Goal: Information Seeking & Learning: Learn about a topic

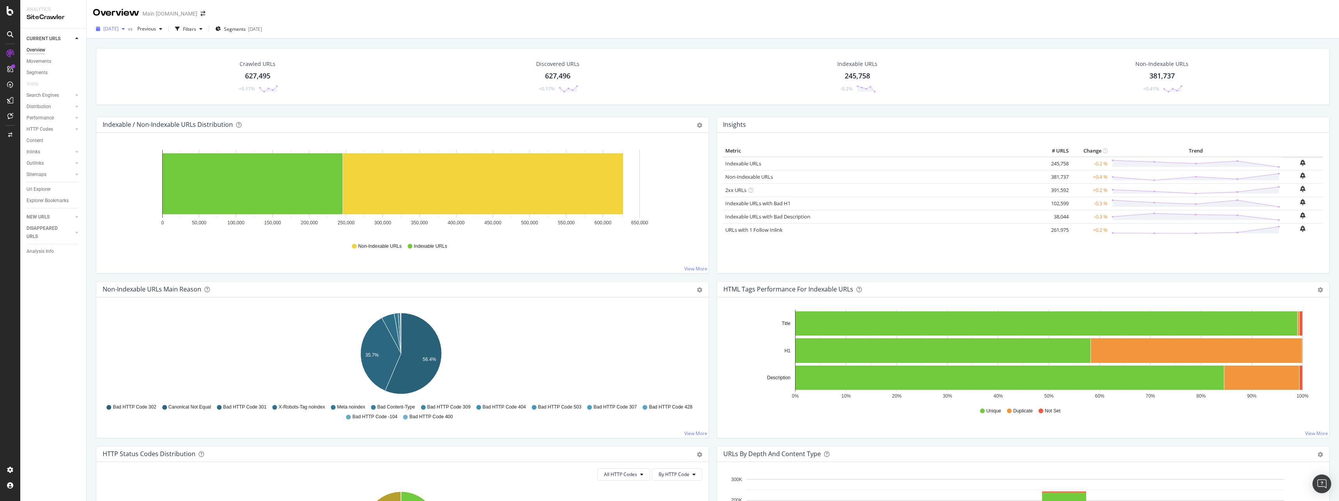
click at [119, 27] on span "2025 Aug. 24th" at bounding box center [110, 28] width 15 height 7
click at [314, 35] on div "2025 Aug. 24th vs Previous Filters Segments 2025-08-19" at bounding box center [713, 31] width 1252 height 16
click at [264, 77] on div "627,495" at bounding box center [257, 76] width 25 height 10
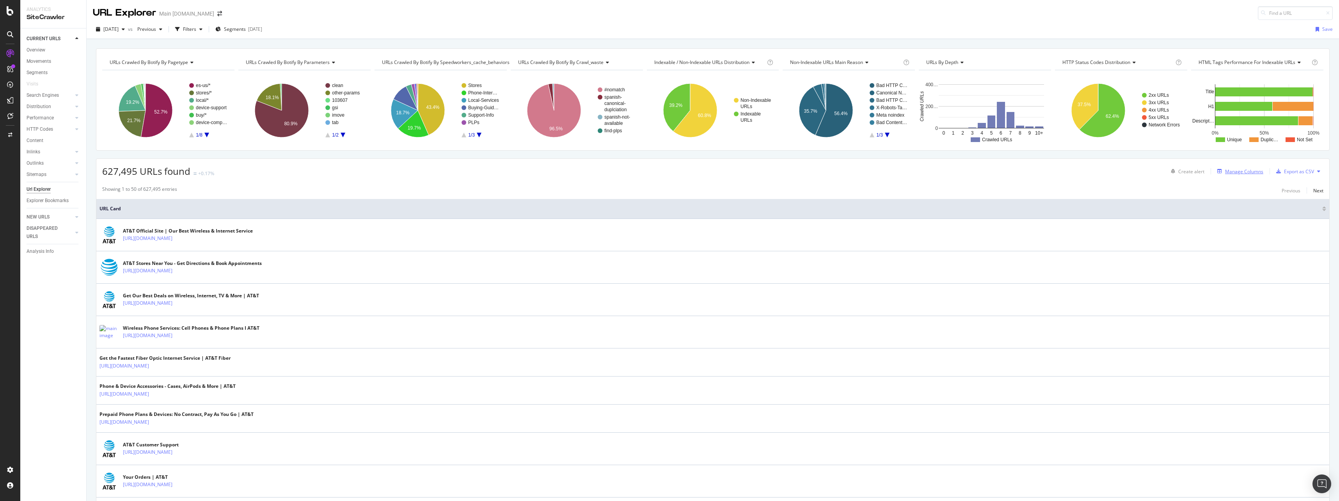
click at [1228, 173] on div "Manage Columns" at bounding box center [1244, 171] width 38 height 7
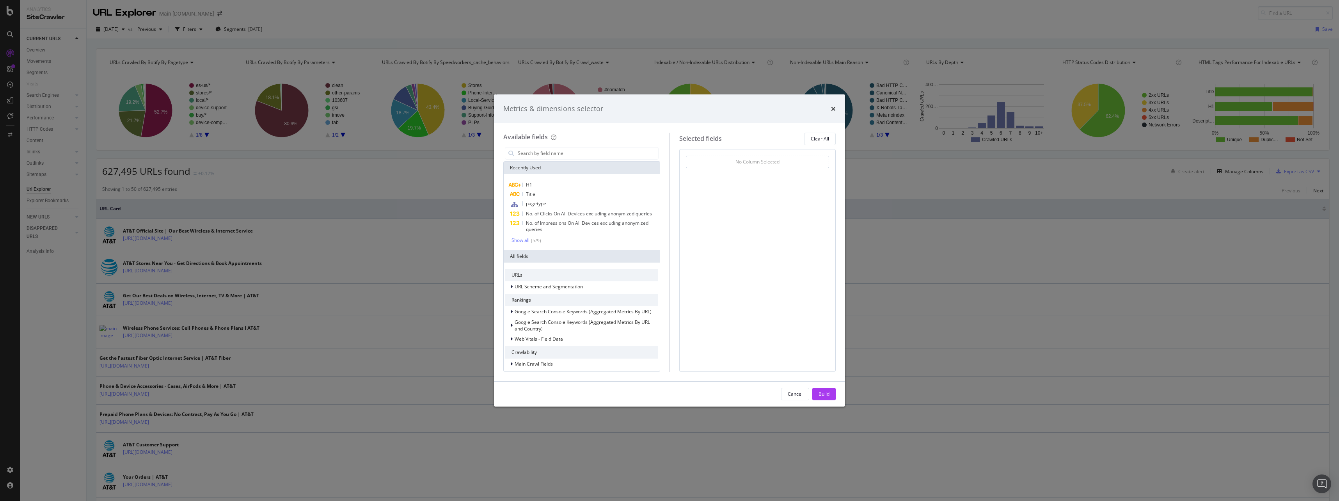
click at [1232, 197] on div "Metrics & dimensions selector Available fields Recently Used H1 Title pagetype …" at bounding box center [669, 250] width 1339 height 501
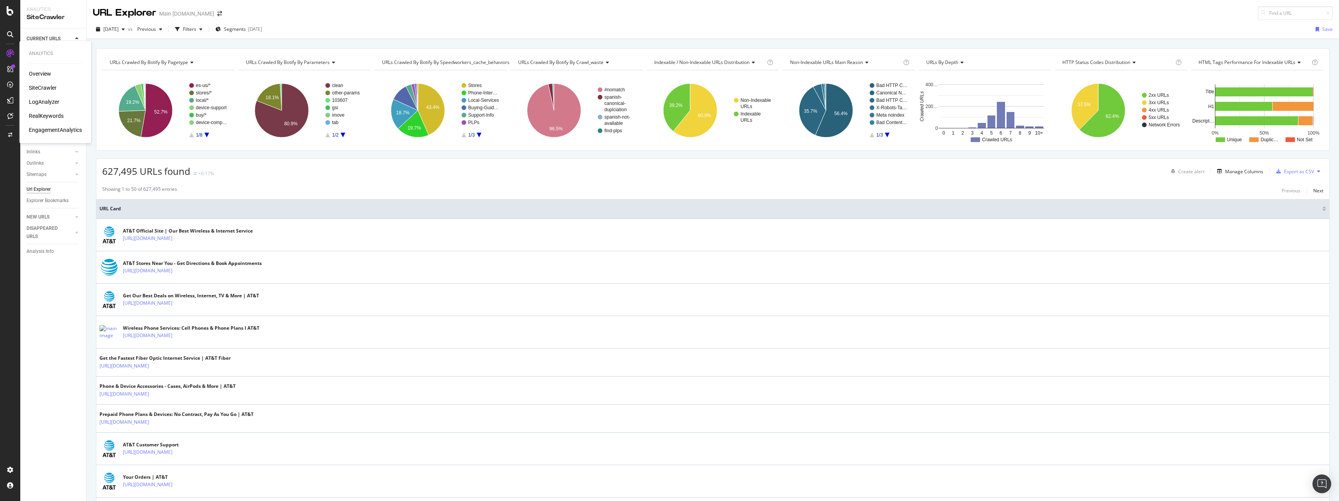
click at [47, 101] on div "LogAnalyzer" at bounding box center [44, 102] width 30 height 8
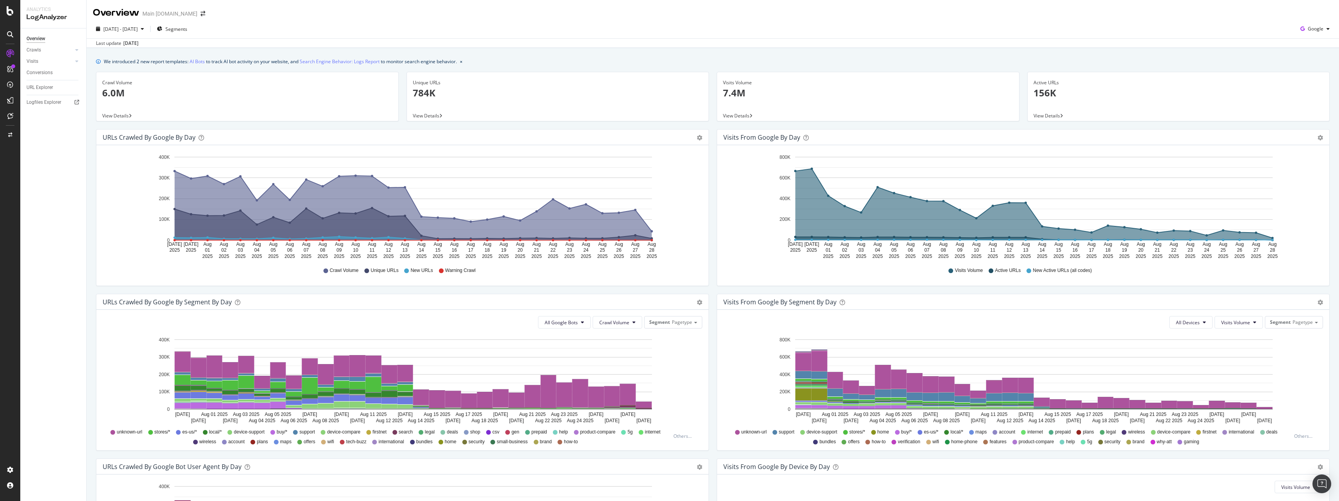
click at [119, 116] on span "View Details" at bounding box center [115, 115] width 27 height 7
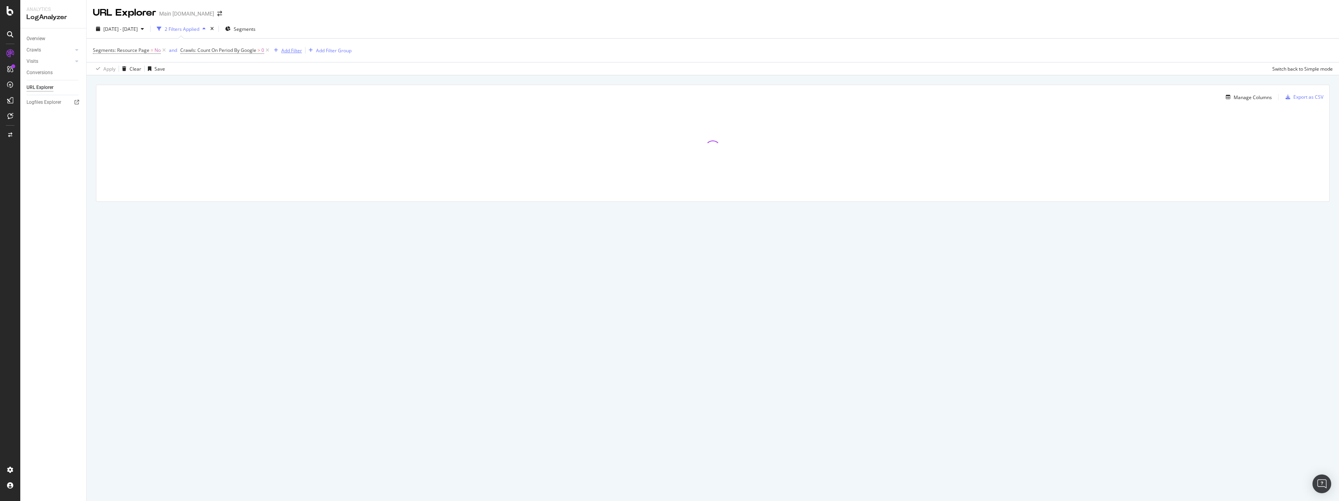
click at [280, 52] on div "button" at bounding box center [276, 50] width 11 height 5
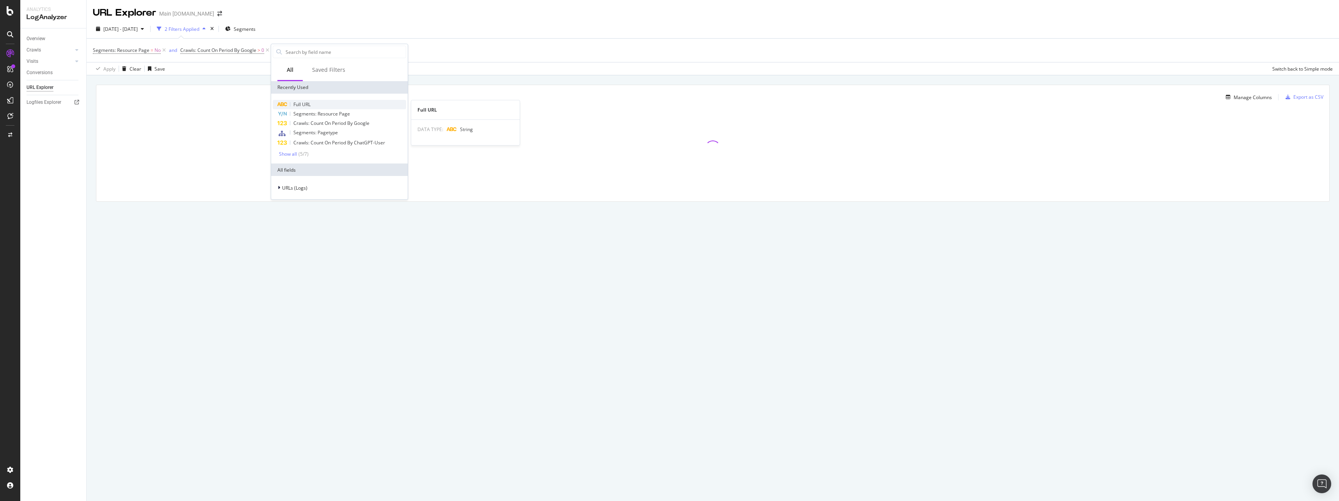
click at [303, 102] on span "Full URL" at bounding box center [301, 104] width 17 height 7
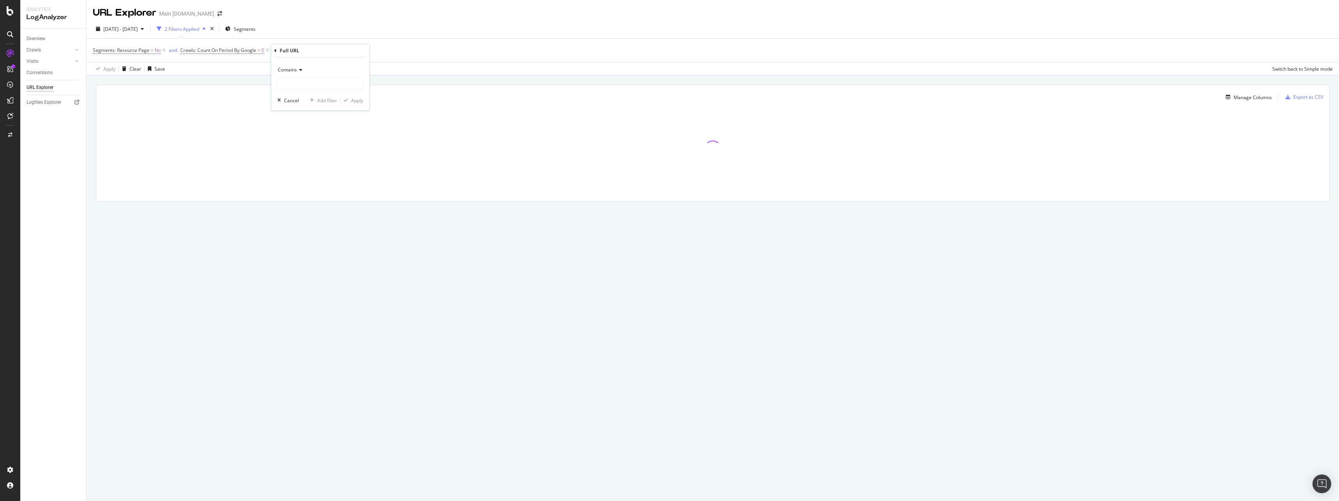
click at [329, 76] on div "Contains" at bounding box center [320, 70] width 86 height 12
click at [336, 67] on div "Contains" at bounding box center [320, 70] width 86 height 12
click at [326, 85] on input "text" at bounding box center [320, 84] width 85 height 12
paste input "[URL][DOMAIN_NAME]"
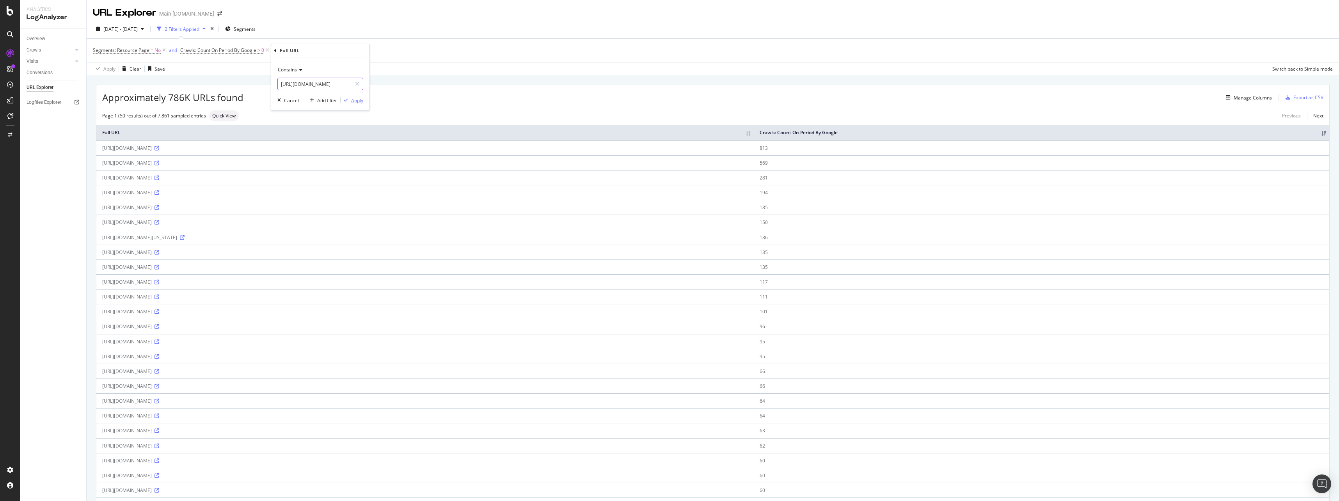
type input "[URL][DOMAIN_NAME]"
click at [353, 102] on div "Apply" at bounding box center [357, 100] width 12 height 7
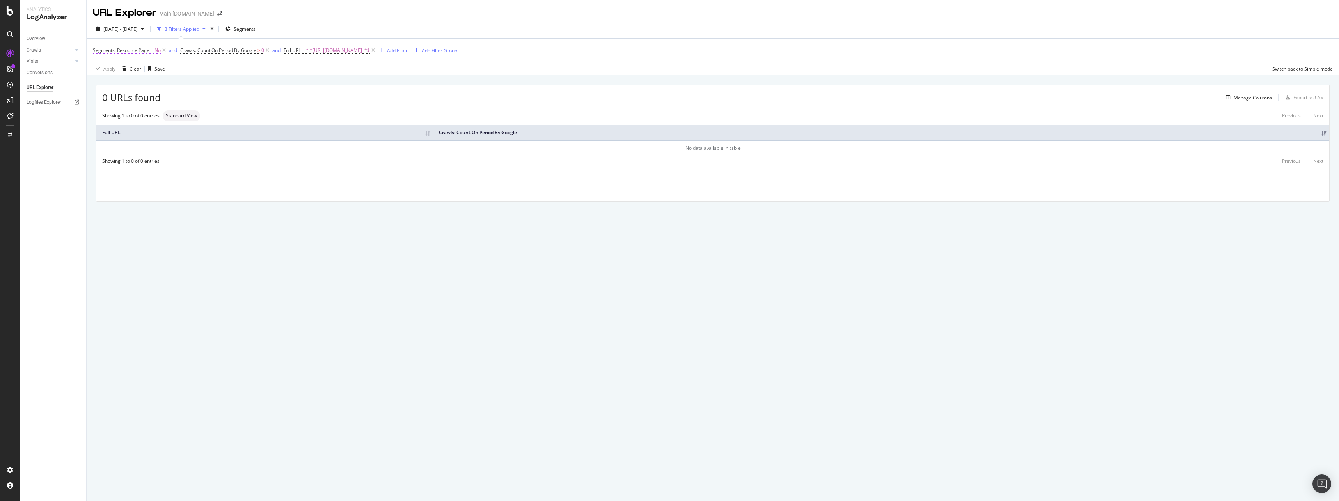
drag, startPoint x: 163, startPoint y: 46, endPoint x: 163, endPoint y: 53, distance: 6.6
click at [163, 47] on icon at bounding box center [164, 50] width 7 height 8
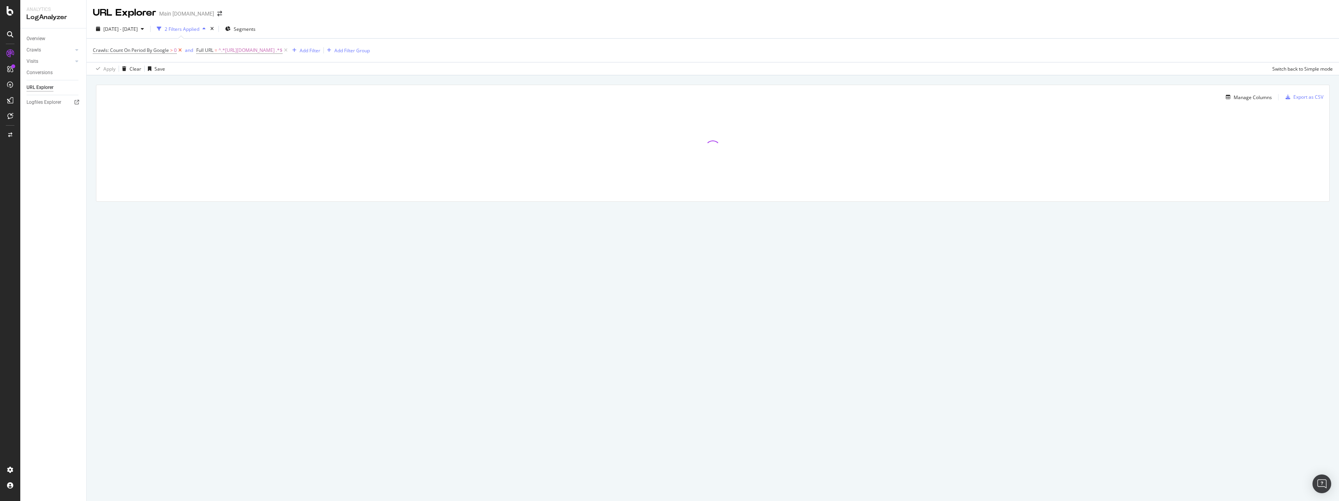
click at [181, 52] on icon at bounding box center [180, 50] width 7 height 8
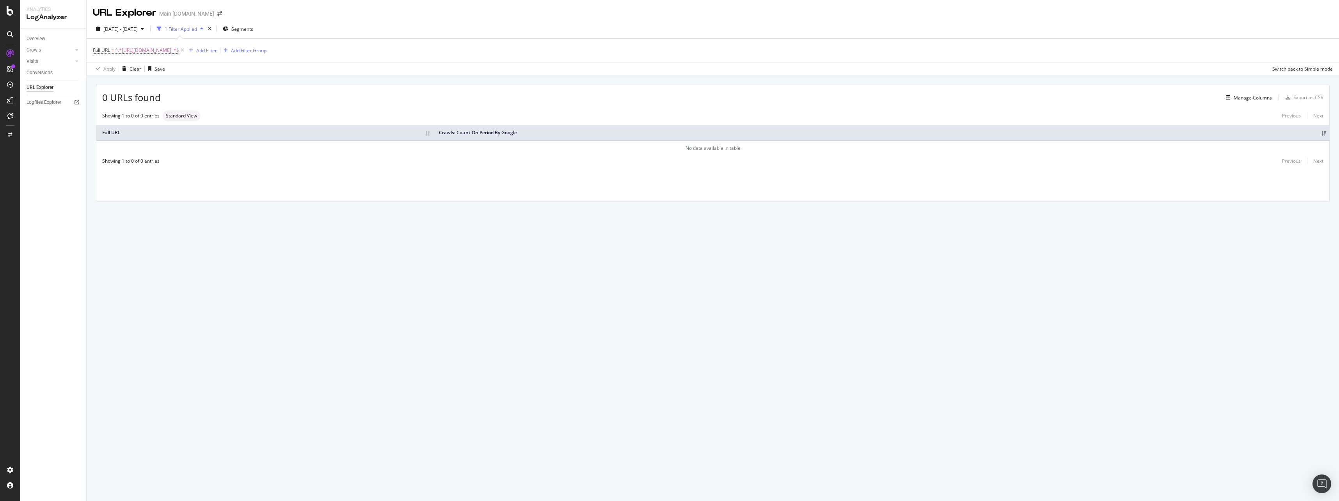
click at [112, 36] on div "2025 Jul. 30th - Aug. 28th 1 Filter Applied Segments" at bounding box center [713, 31] width 1252 height 16
click at [115, 31] on span "2025 Jul. 30th - Aug. 28th" at bounding box center [120, 29] width 34 height 7
click at [130, 75] on div "Last 3 Months" at bounding box center [128, 74] width 30 height 7
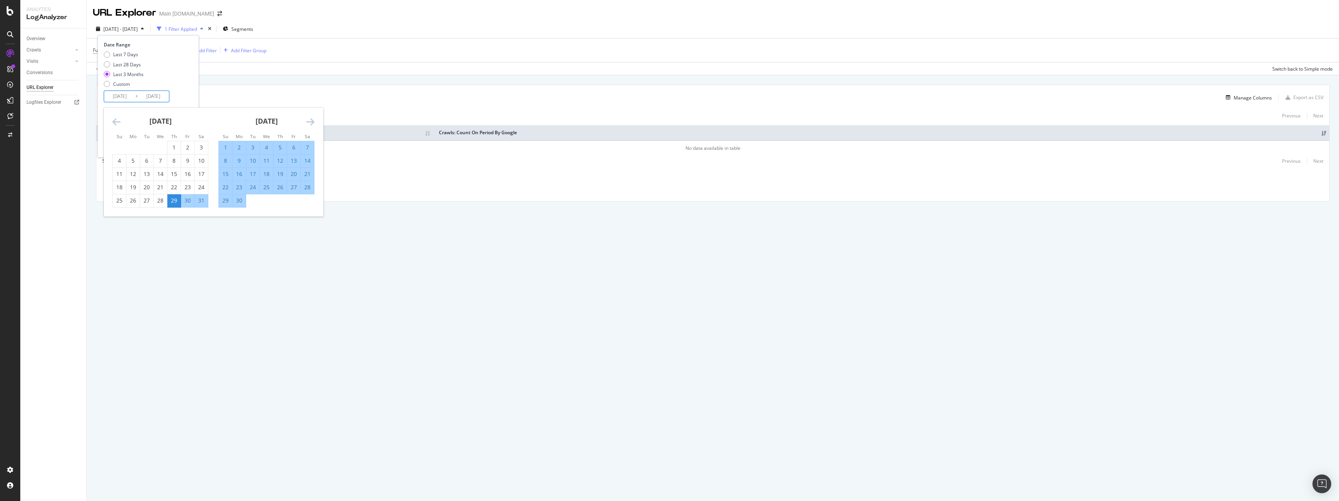
click at [126, 96] on input "2025/05/29" at bounding box center [119, 96] width 31 height 11
click at [121, 123] on div "May 2025" at bounding box center [160, 124] width 96 height 33
click at [119, 122] on icon "Move backward to switch to the previous month." at bounding box center [116, 121] width 8 height 9
click at [118, 122] on icon "Move backward to switch to the previous month." at bounding box center [116, 121] width 8 height 9
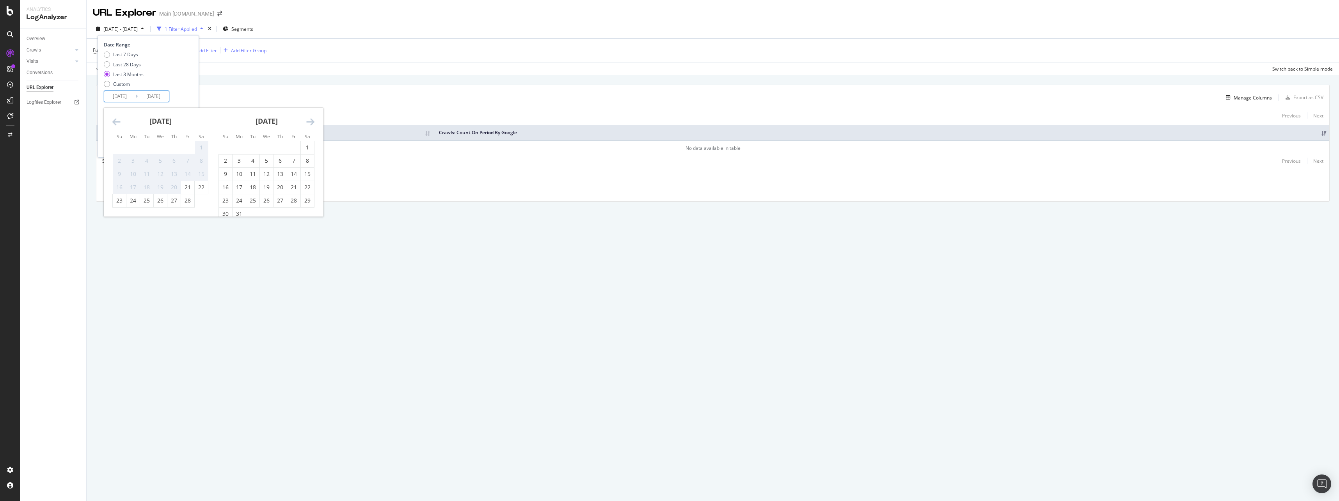
click at [118, 122] on icon "Move backward to switch to the previous month." at bounding box center [116, 121] width 8 height 9
click at [312, 120] on icon "Move forward to switch to the next month." at bounding box center [310, 121] width 8 height 9
click at [109, 85] on div "Custom" at bounding box center [107, 84] width 6 height 6
click at [115, 96] on input "2025/08/01" at bounding box center [119, 96] width 31 height 11
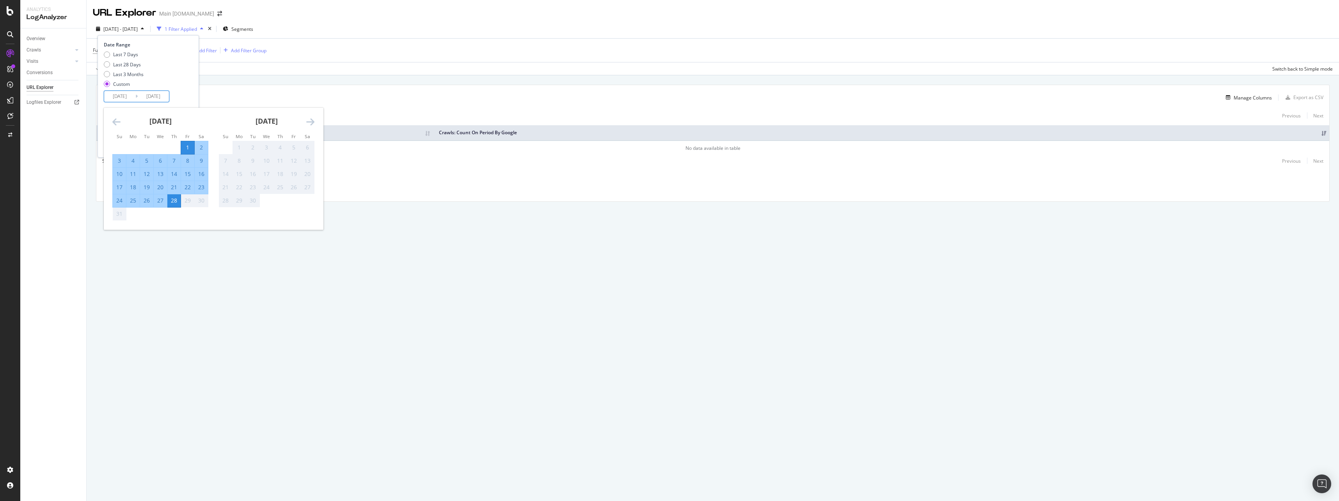
click at [118, 121] on icon "Move backward to switch to the previous month." at bounding box center [116, 121] width 8 height 9
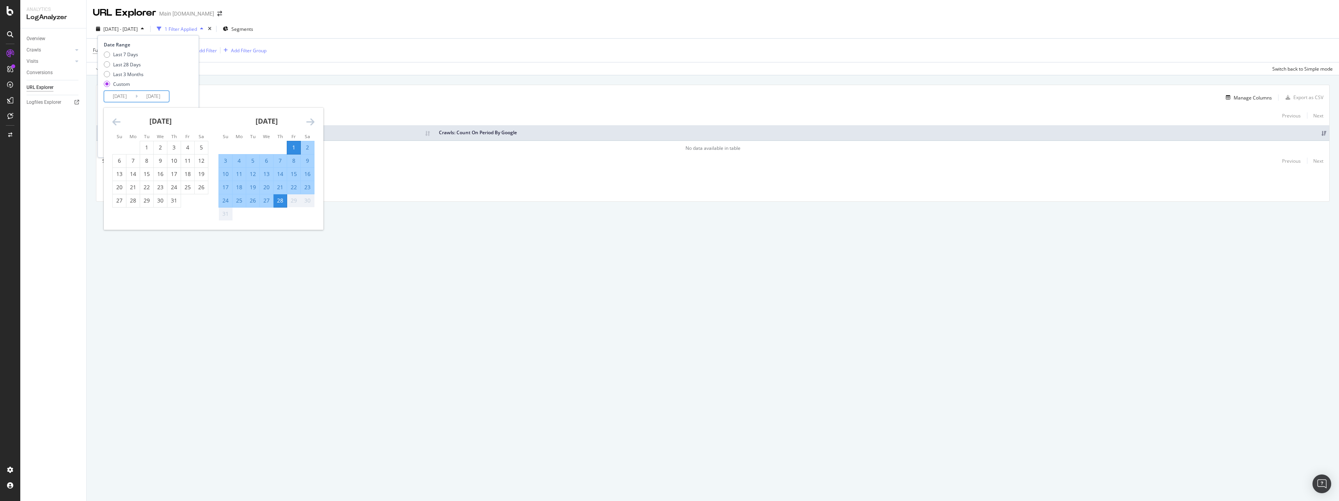
click at [118, 121] on icon "Move backward to switch to the previous month." at bounding box center [116, 121] width 8 height 9
click at [119, 121] on icon "Move backward to switch to the previous month." at bounding box center [116, 121] width 8 height 9
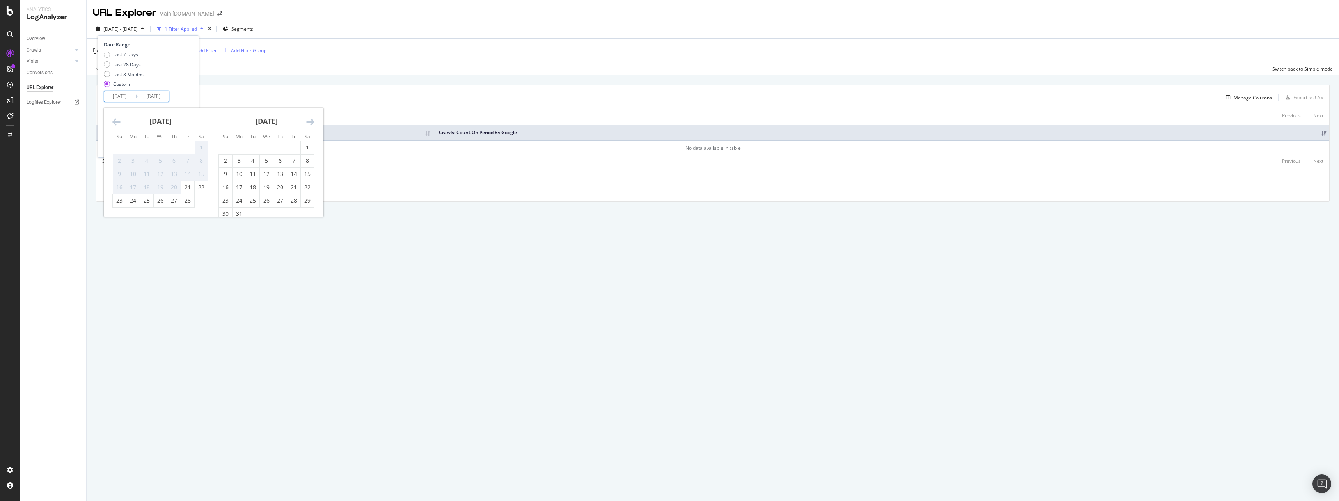
click at [120, 121] on icon "Move backward to switch to the previous month." at bounding box center [116, 121] width 8 height 9
click at [309, 119] on icon "Move forward to switch to the next month." at bounding box center [310, 121] width 8 height 9
click at [292, 183] on div "21" at bounding box center [293, 187] width 13 height 13
type input "2025/02/21"
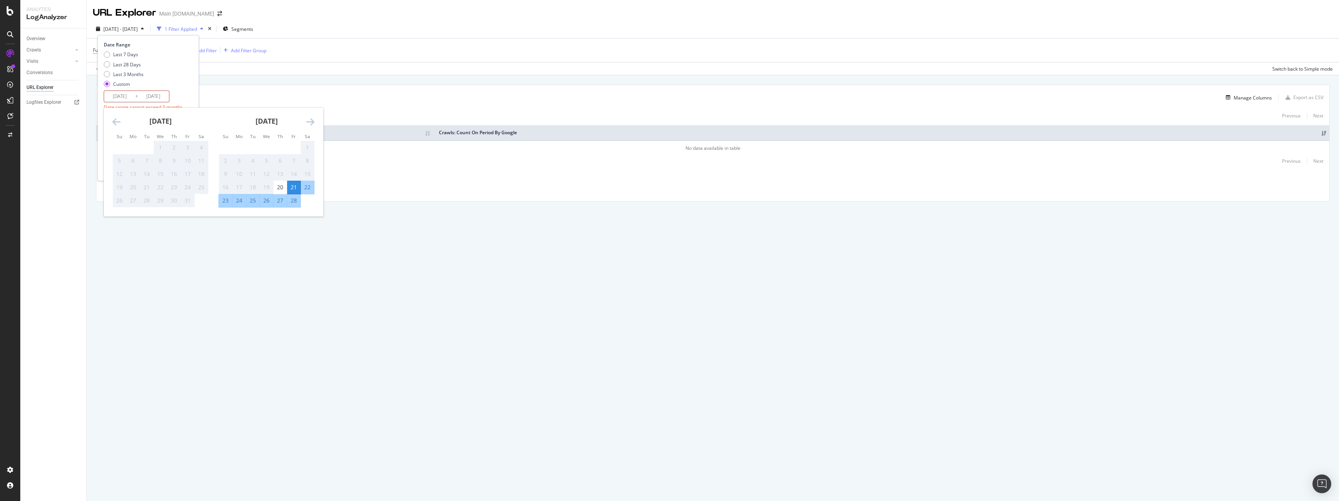
click at [308, 122] on icon "Move forward to switch to the next month." at bounding box center [310, 121] width 8 height 9
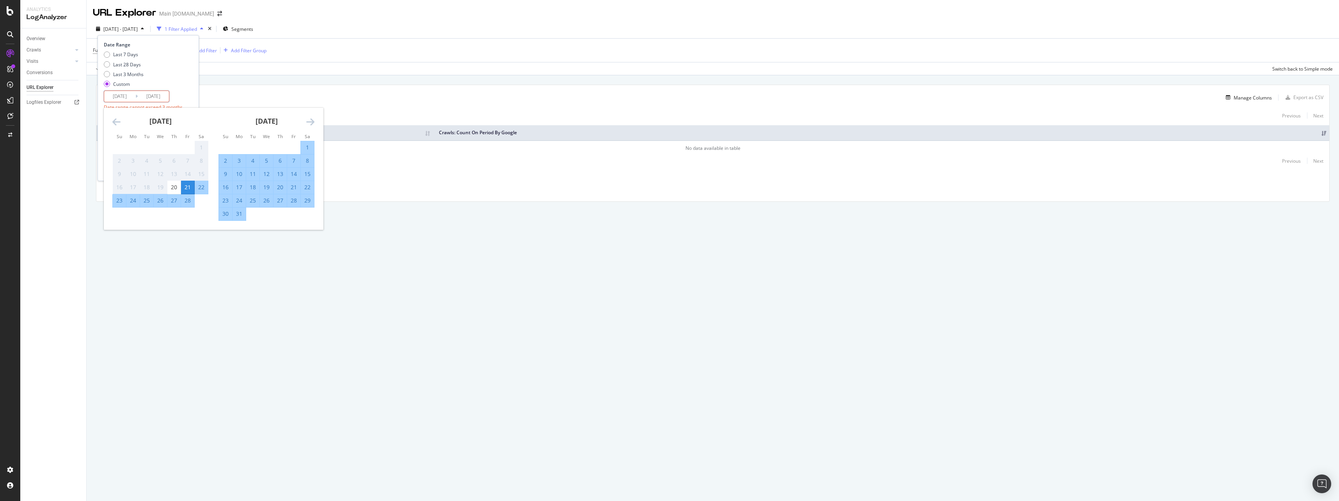
click at [306, 146] on div "1" at bounding box center [307, 148] width 13 height 8
type input "2025/03/01"
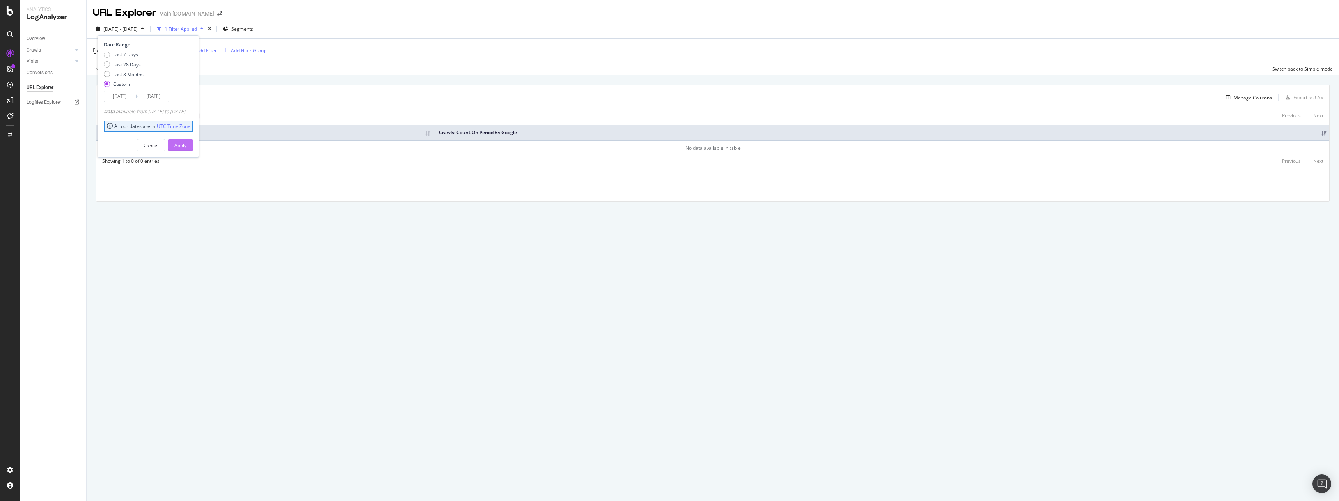
click at [193, 146] on button "Apply" at bounding box center [180, 145] width 25 height 12
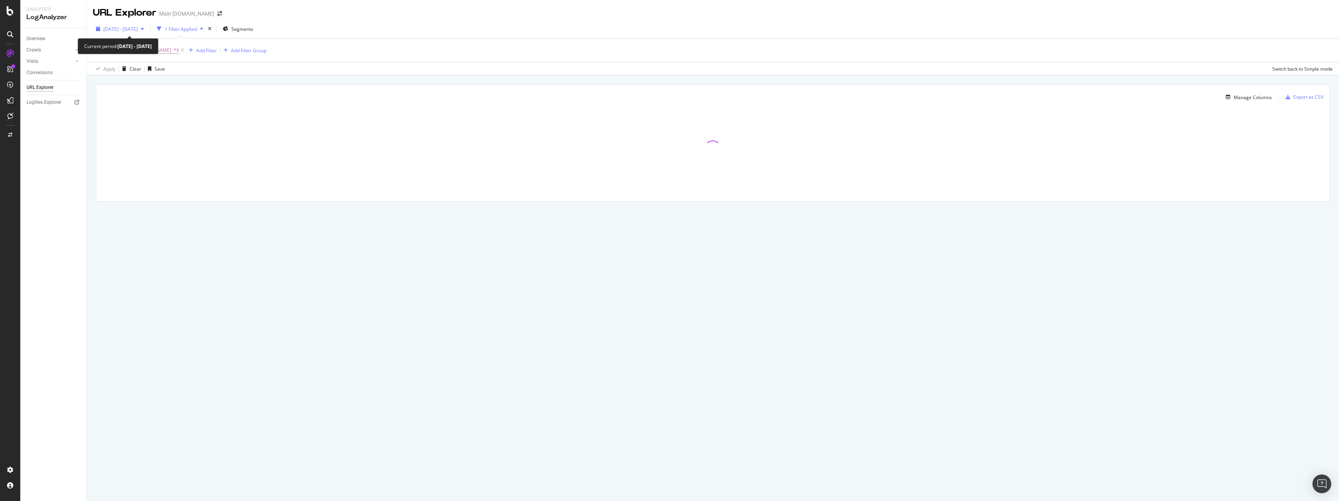
click at [138, 30] on span "2025 Feb. 21st - Mar. 1st" at bounding box center [120, 29] width 34 height 7
click at [160, 96] on input "2025/03/01" at bounding box center [153, 96] width 31 height 11
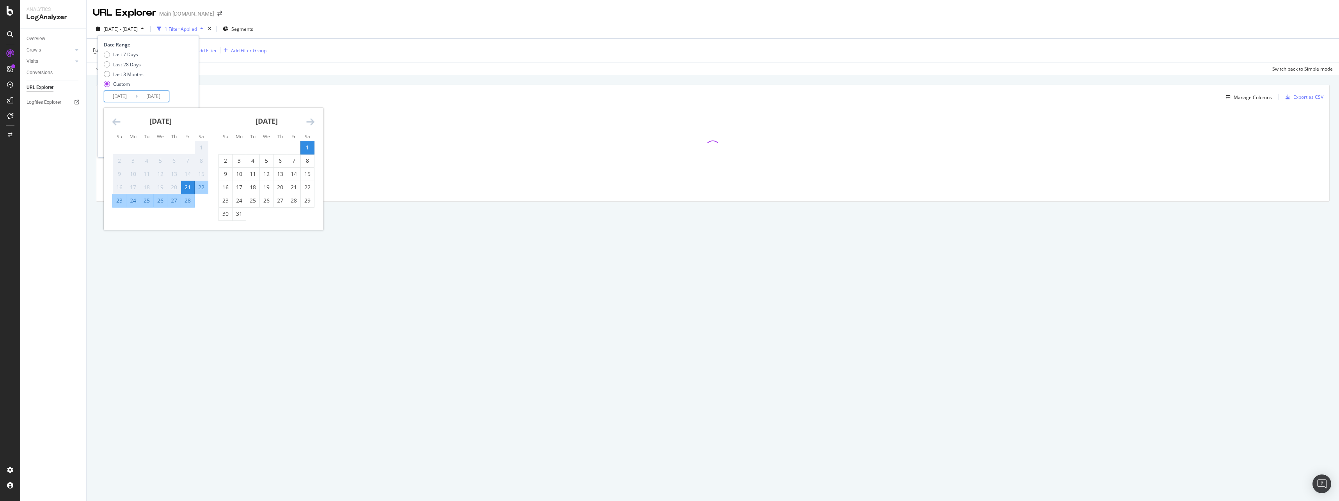
click at [312, 124] on icon "Move forward to switch to the next month." at bounding box center [310, 121] width 8 height 9
click at [311, 124] on icon "Move forward to switch to the next month." at bounding box center [310, 121] width 8 height 9
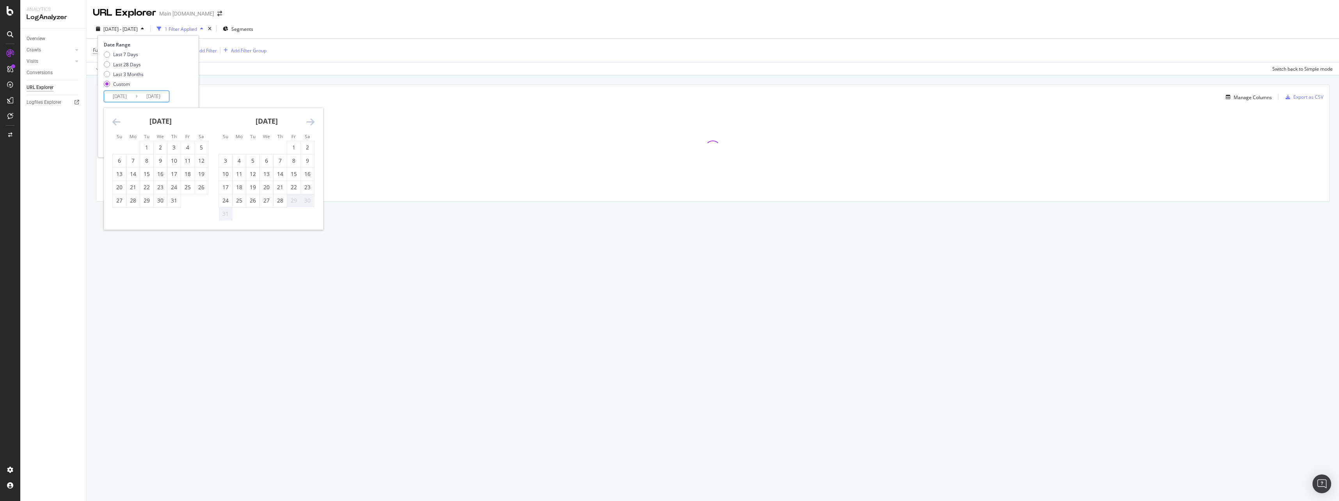
click at [311, 124] on icon "Move forward to switch to the next month." at bounding box center [310, 121] width 8 height 9
click at [124, 119] on div "August 2025" at bounding box center [160, 124] width 96 height 33
click at [175, 202] on div "28" at bounding box center [173, 201] width 13 height 8
type input "2025/08/28"
click at [122, 98] on input "2025/02/21" at bounding box center [119, 96] width 31 height 11
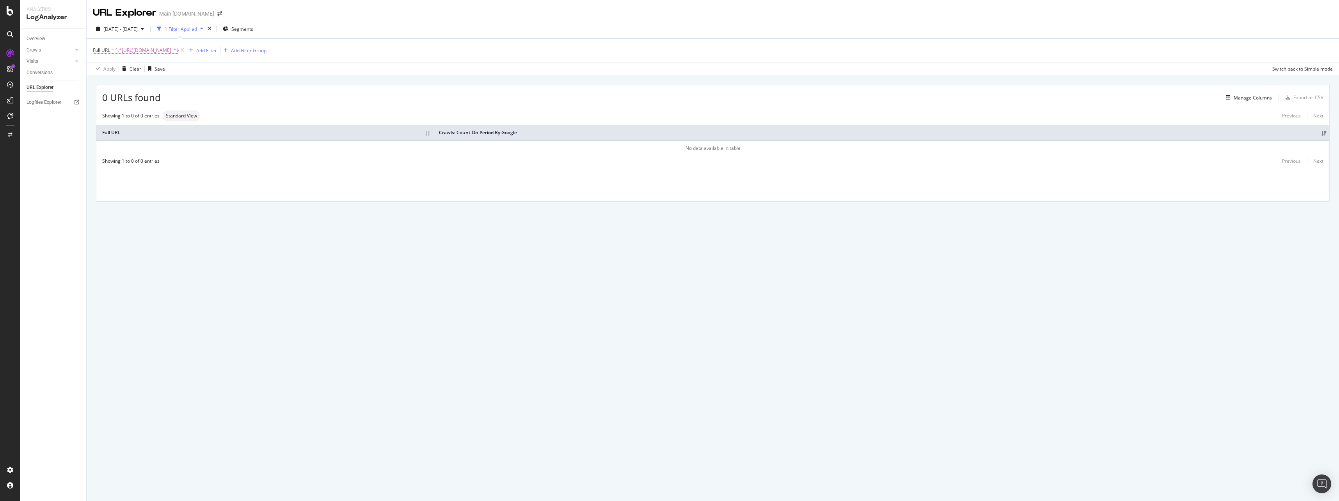
click at [303, 332] on div "URL Explorer Main att.com 2025 Feb. 21st - Mar. 1st 1 Filter Applied Segments F…" at bounding box center [713, 250] width 1252 height 501
click at [132, 33] on div "2025 Feb. 21st - Mar. 1st" at bounding box center [120, 29] width 54 height 12
click at [126, 73] on div "Last 3 Months" at bounding box center [128, 74] width 30 height 7
type input "2025/05/29"
click at [186, 147] on div "Apply" at bounding box center [180, 145] width 12 height 7
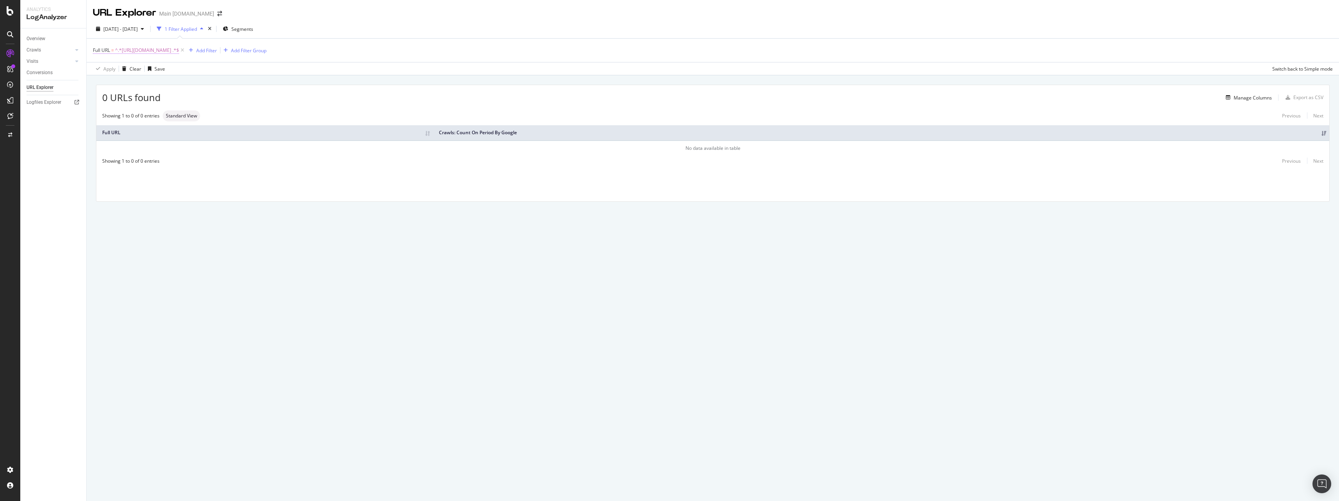
click at [164, 51] on span "^.*https://www.att.com/buy/phones/queue-lander .*$" at bounding box center [147, 50] width 64 height 11
click at [234, 107] on div "0 URLs found Manage Columns Export as CSV Showing 1 to 0 of 0 entries Standard …" at bounding box center [712, 143] width 1233 height 116
click at [138, 31] on span "[DATE] - [DATE]" at bounding box center [120, 29] width 34 height 7
click at [245, 102] on div "Manage Columns" at bounding box center [716, 97] width 1111 height 9
click at [179, 55] on span "^.*https://www.att.com/buy/phones/queue-lander .*$" at bounding box center [147, 50] width 64 height 11
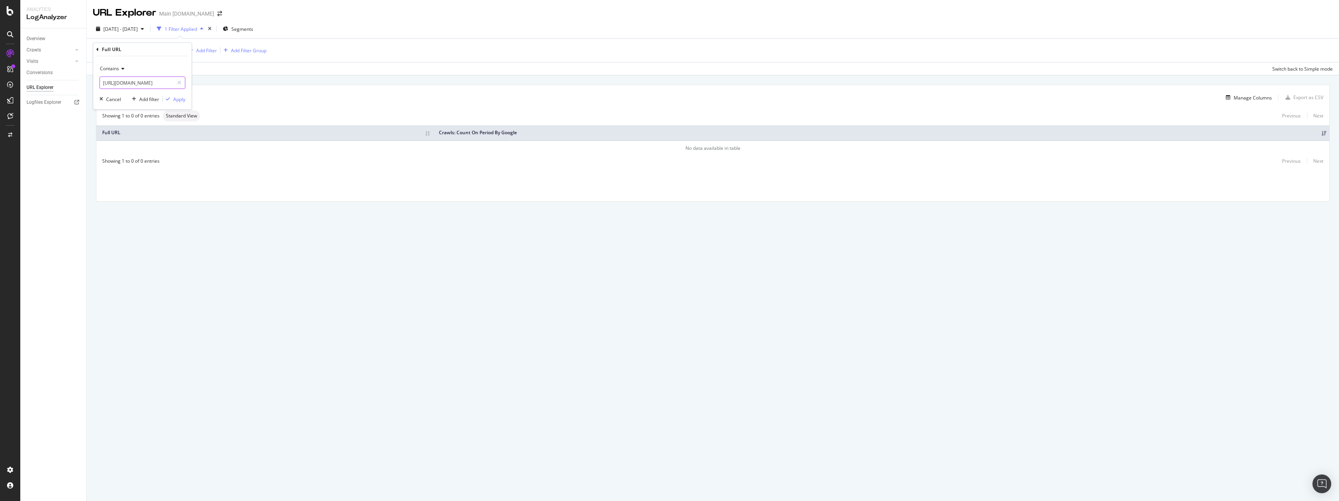
click at [146, 80] on input "[URL][DOMAIN_NAME]" at bounding box center [137, 82] width 74 height 12
drag, startPoint x: 147, startPoint y: 84, endPoint x: 82, endPoint y: 85, distance: 65.1
click at [82, 85] on body "Analytics LogAnalyzer Overview Crawls Daily Distribution Segments Distribution …" at bounding box center [669, 250] width 1339 height 501
click at [147, 85] on input "[URL][DOMAIN_NAME]" at bounding box center [137, 82] width 74 height 12
drag, startPoint x: 146, startPoint y: 85, endPoint x: 90, endPoint y: 83, distance: 56.6
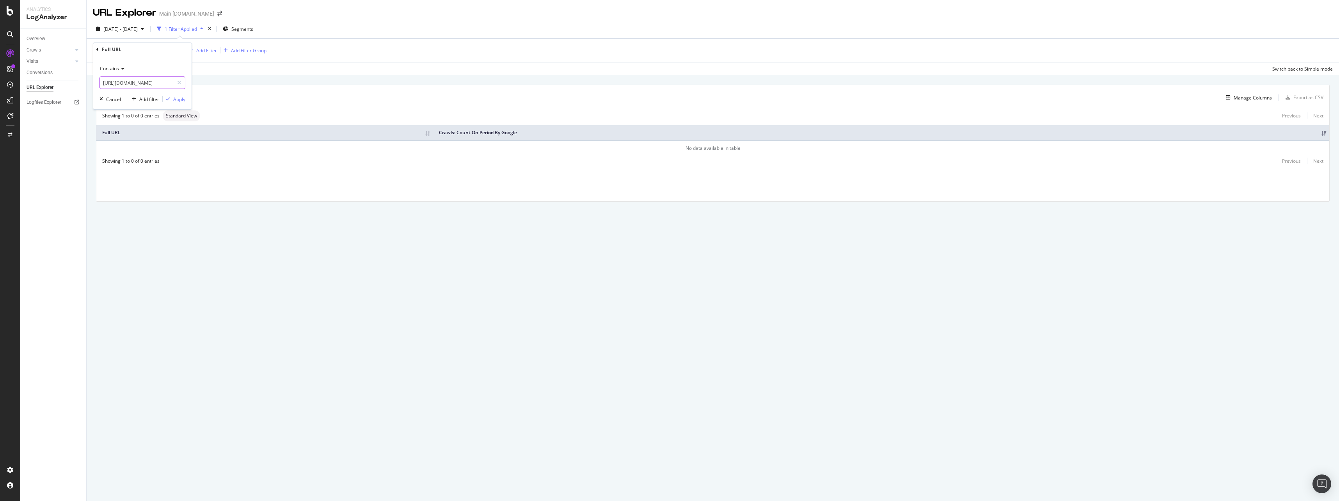
click at [90, 83] on body "Analytics LogAnalyzer Overview Crawls Daily Distribution Segments Distribution …" at bounding box center [669, 250] width 1339 height 501
click at [154, 80] on input "[URL][DOMAIN_NAME]" at bounding box center [137, 82] width 74 height 12
drag, startPoint x: 148, startPoint y: 85, endPoint x: 101, endPoint y: 83, distance: 46.9
click at [101, 83] on input "[URL][DOMAIN_NAME]" at bounding box center [137, 82] width 74 height 12
type input "/buy/phones/queue-lander"
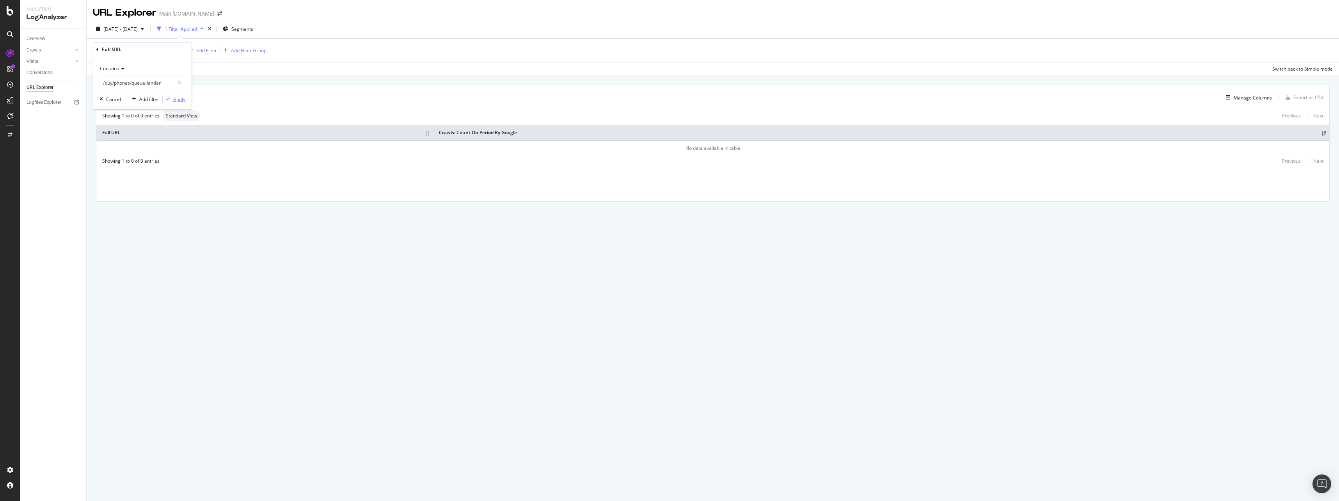
click at [176, 100] on div "Apply" at bounding box center [179, 99] width 12 height 7
click at [167, 51] on span "^.*/buy/phones/queue-lander .*$" at bounding box center [151, 50] width 72 height 11
click at [161, 85] on input "/buy/phones/queue-lander" at bounding box center [137, 82] width 74 height 12
click at [514, 271] on div "URL Explorer Main att.com 2025 May. 29th - Aug. 28th 1 Filter Applied Segments …" at bounding box center [713, 250] width 1252 height 501
click at [1239, 104] on div "0 URLs found Manage Columns Export as CSV" at bounding box center [712, 94] width 1233 height 19
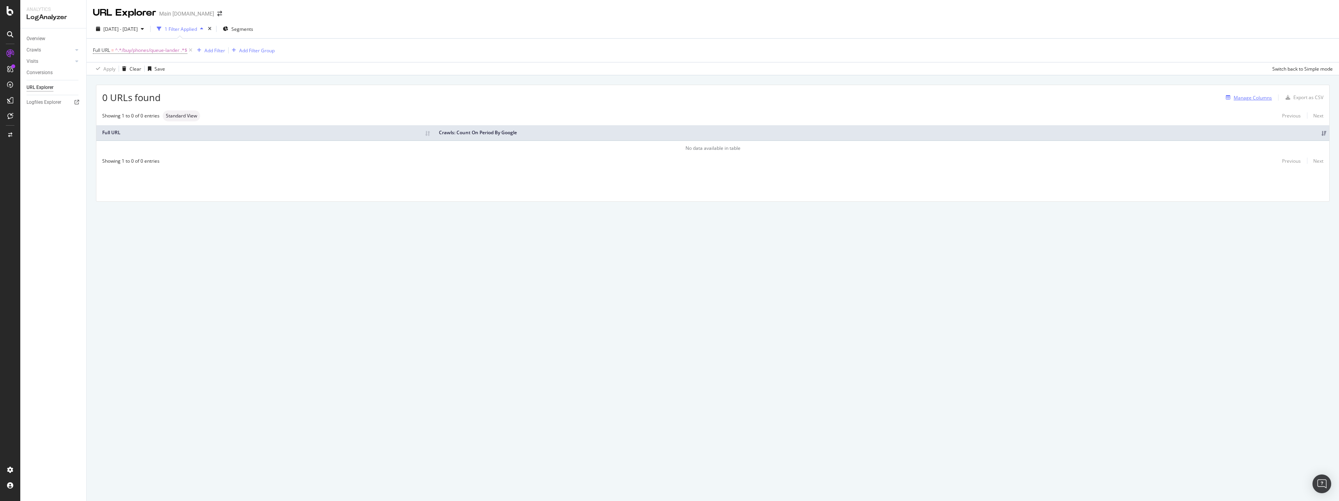
click at [1236, 99] on div "Manage Columns" at bounding box center [1252, 97] width 38 height 7
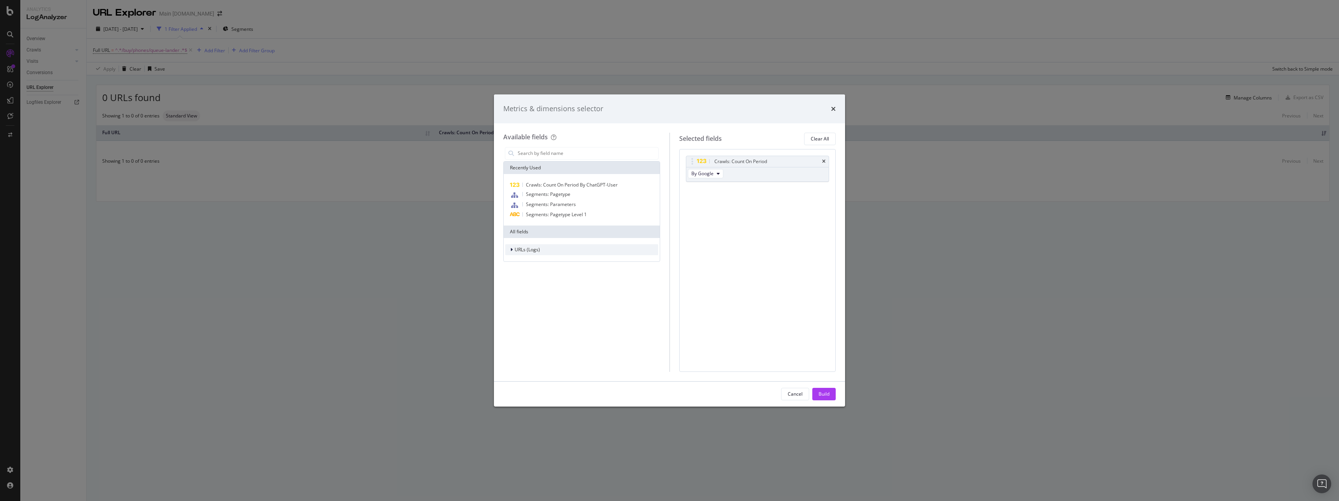
click at [543, 248] on div "URLs (Logs)" at bounding box center [581, 249] width 153 height 11
click at [533, 286] on span "Crawls" at bounding box center [526, 285] width 15 height 7
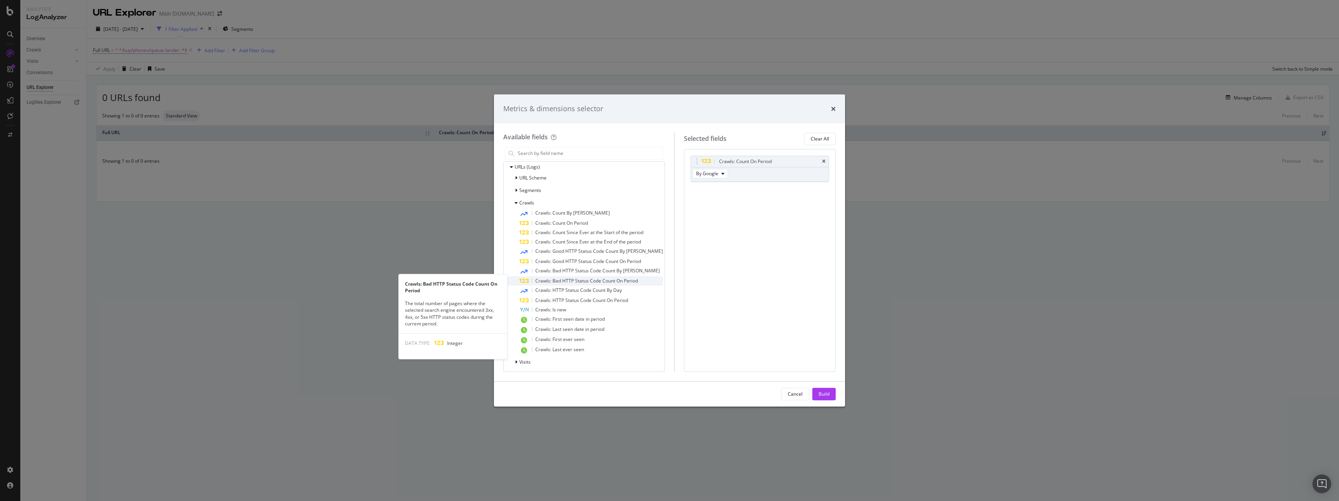
scroll to position [85, 0]
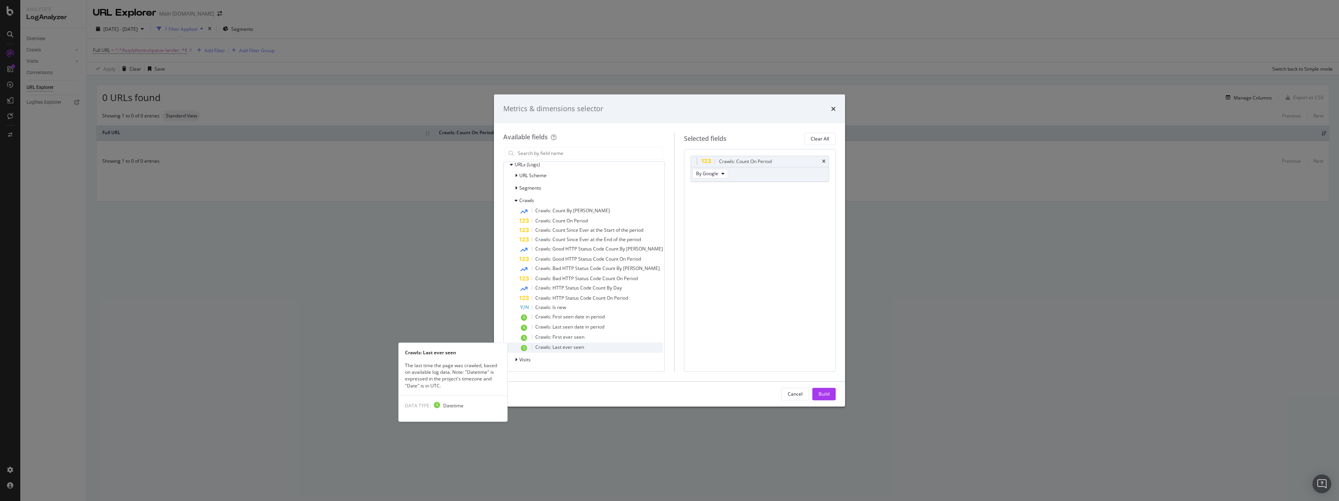
click at [589, 351] on div "Crawls: Last ever seen" at bounding box center [591, 347] width 144 height 10
click at [581, 339] on span "Crawls: First ever seen" at bounding box center [559, 337] width 49 height 7
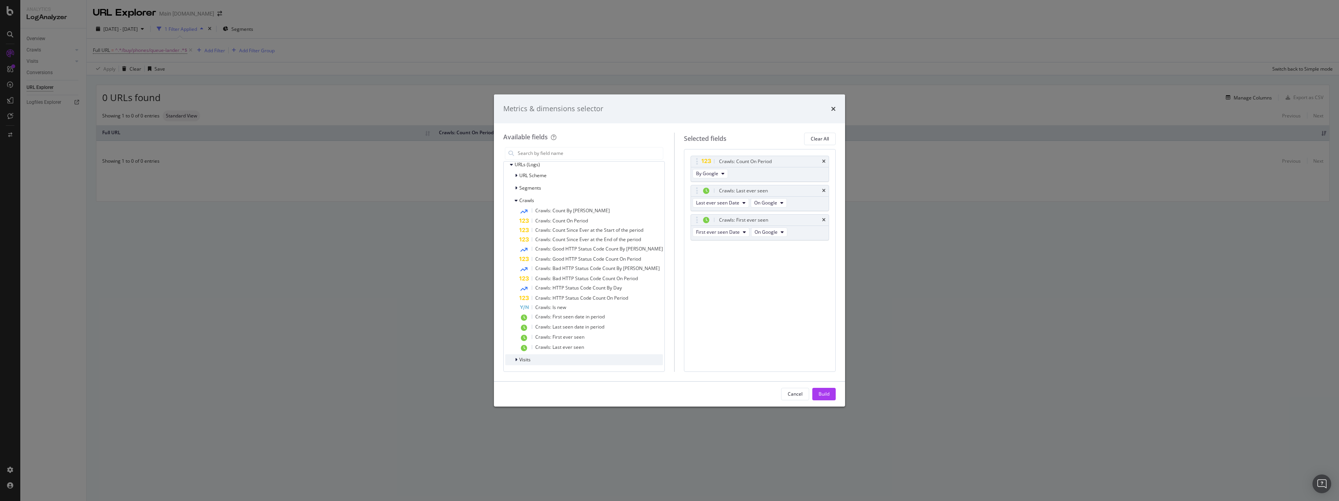
click at [546, 357] on div "Visits" at bounding box center [584, 359] width 158 height 11
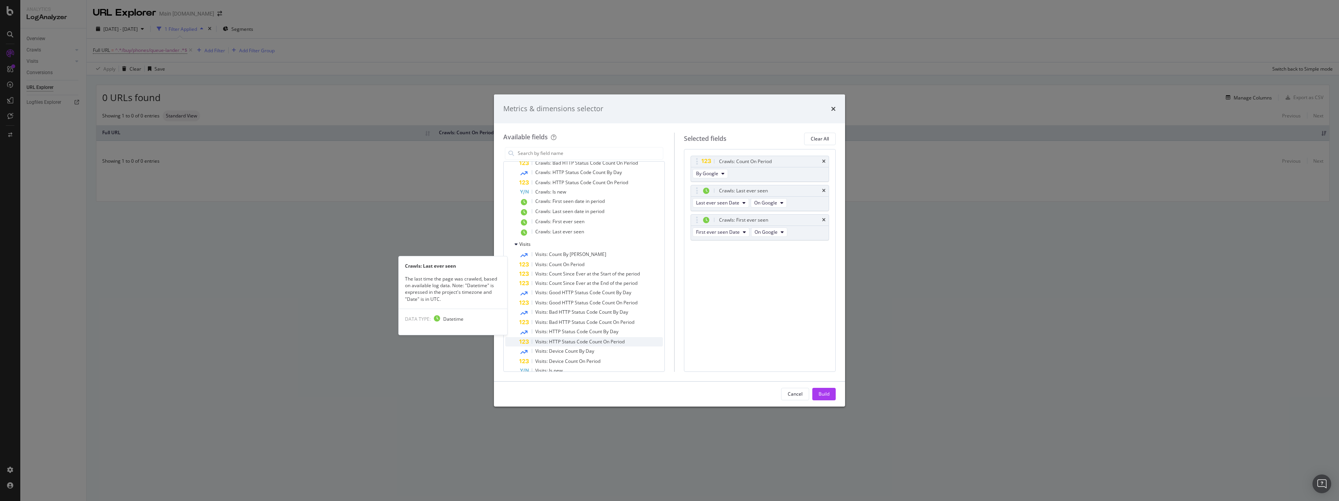
scroll to position [202, 0]
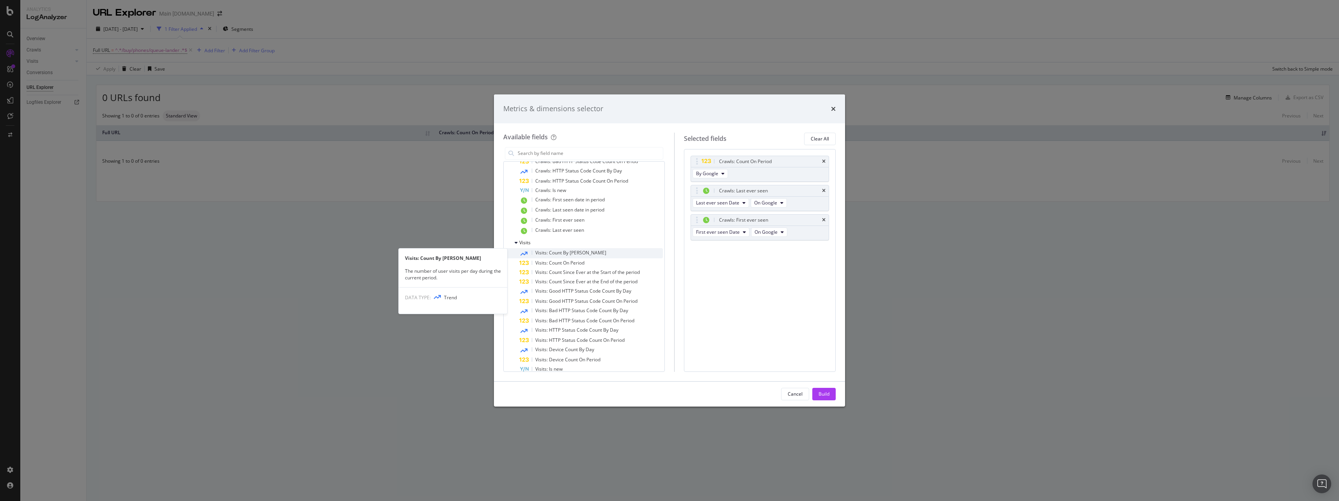
click at [579, 254] on div "Visits: Count By Day" at bounding box center [591, 253] width 144 height 10
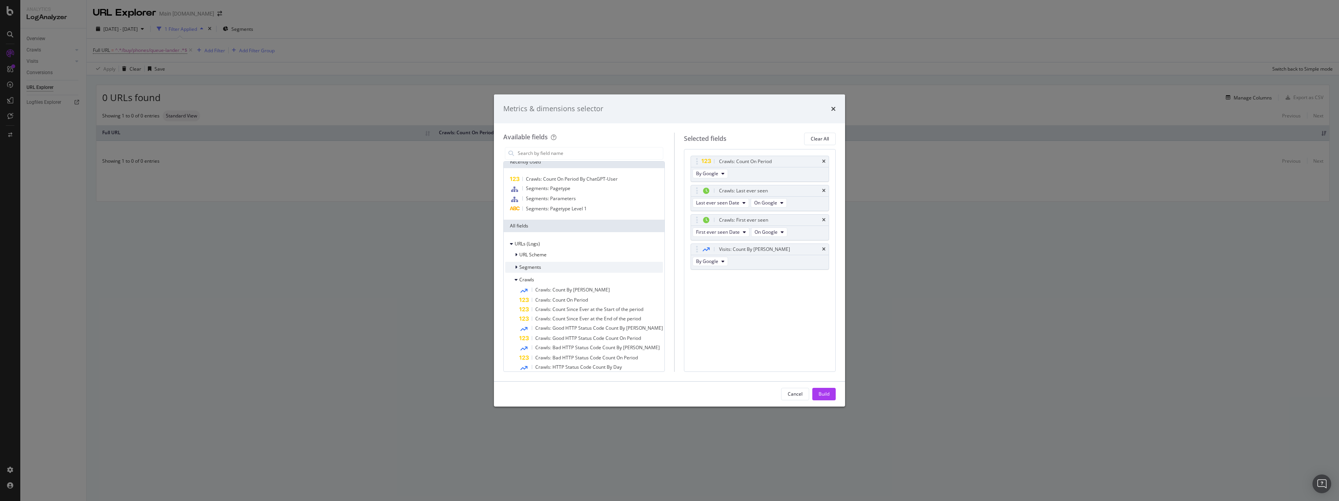
scroll to position [0, 0]
click at [612, 182] on span "Crawls: Count On Period By ChatGPT-User" at bounding box center [572, 184] width 92 height 7
click at [828, 390] on div "Build" at bounding box center [823, 394] width 11 height 12
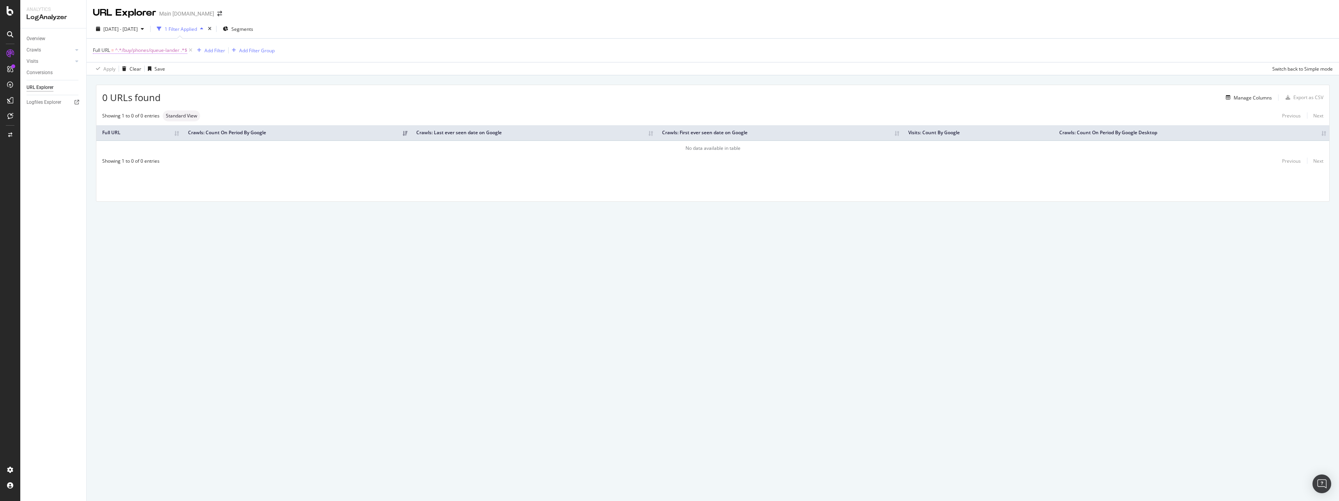
click at [163, 46] on span "^.*/buy/phones/queue-lander .*$" at bounding box center [151, 50] width 72 height 11
click at [188, 97] on div "Contains /buy/phones/queue-lander Cancel Add filter Apply" at bounding box center [142, 82] width 98 height 53
click at [232, 214] on div "0 URLs found Manage Columns Export as CSV Showing 1 to 0 of 0 entries Standard …" at bounding box center [713, 152] width 1252 height 154
click at [128, 48] on span "^.*/buy/phones/queue-lander .*$" at bounding box center [151, 50] width 72 height 11
click at [115, 66] on span "Contains" at bounding box center [109, 68] width 19 height 7
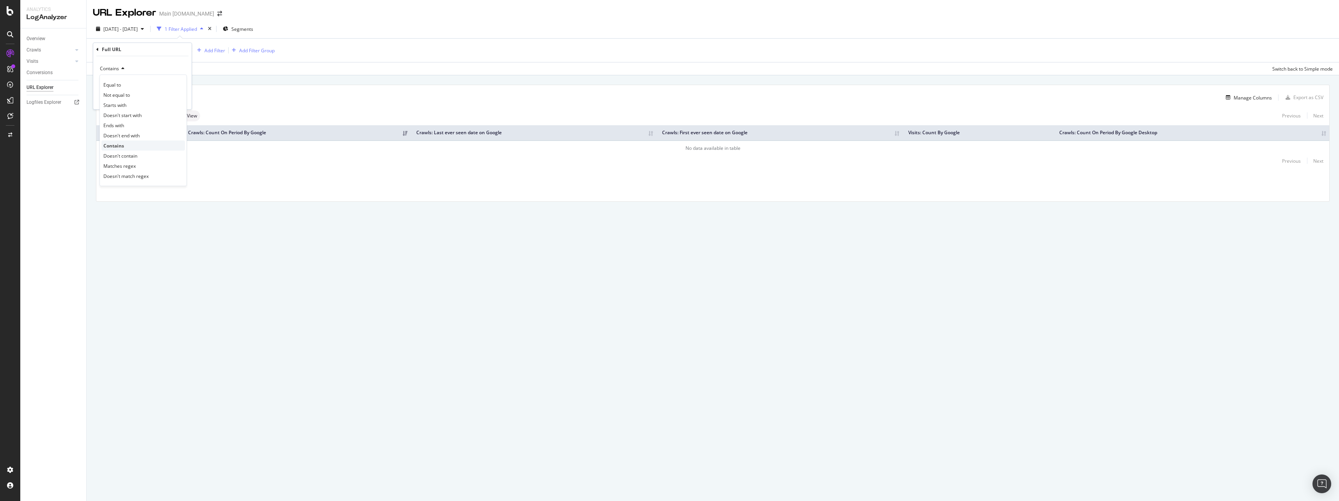
click at [138, 145] on div "Contains" at bounding box center [142, 145] width 83 height 10
click at [158, 87] on input "/buy/phones/queue-lander" at bounding box center [137, 82] width 74 height 12
click at [178, 104] on div "Contains /buy/phones/queue-lander Cancel Add filter Apply" at bounding box center [142, 82] width 98 height 53
click at [176, 101] on div "Apply" at bounding box center [179, 99] width 12 height 7
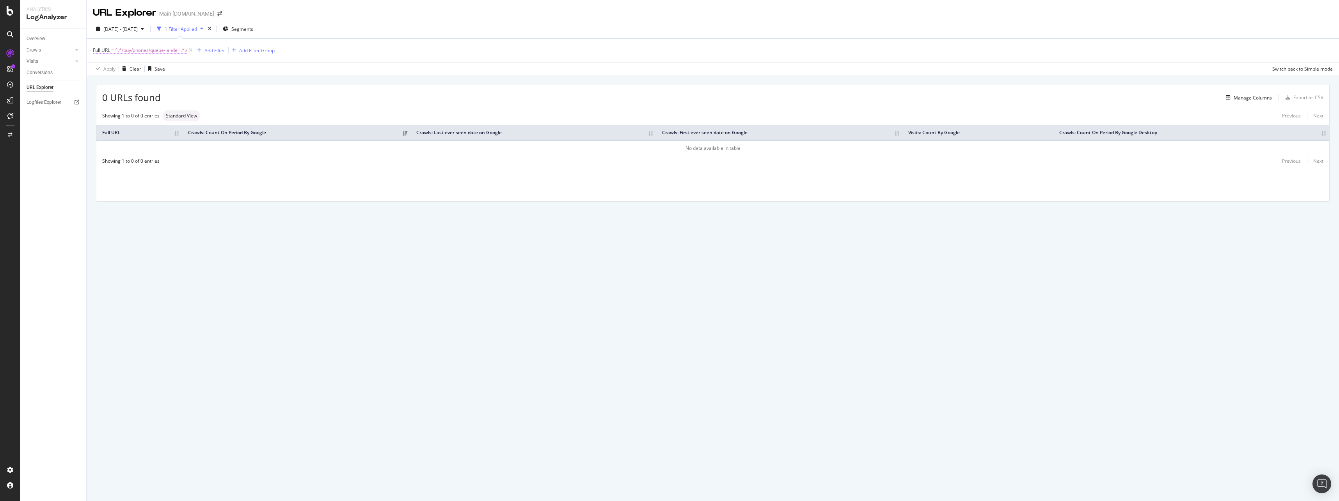
click at [140, 49] on span "^.*/buy/phones/queue-lander .*$" at bounding box center [151, 50] width 72 height 11
click at [374, 289] on div "URL Explorer Main att.com 2025 May. 29th - Aug. 28th 1 Filter Applied Segments …" at bounding box center [713, 250] width 1252 height 501
click at [147, 49] on span "^.*/buy/phones/queue-lander .*$" at bounding box center [151, 50] width 72 height 11
click at [178, 99] on div "Apply" at bounding box center [179, 99] width 12 height 7
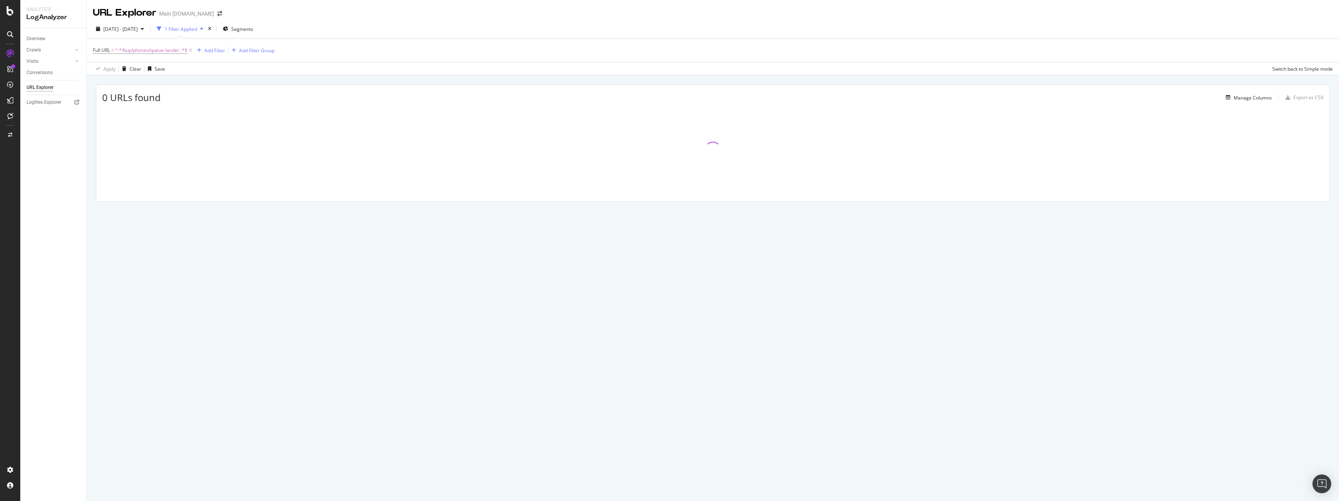
click at [194, 49] on icon at bounding box center [190, 50] width 7 height 8
click at [112, 53] on div "Add Filter" at bounding box center [108, 50] width 31 height 9
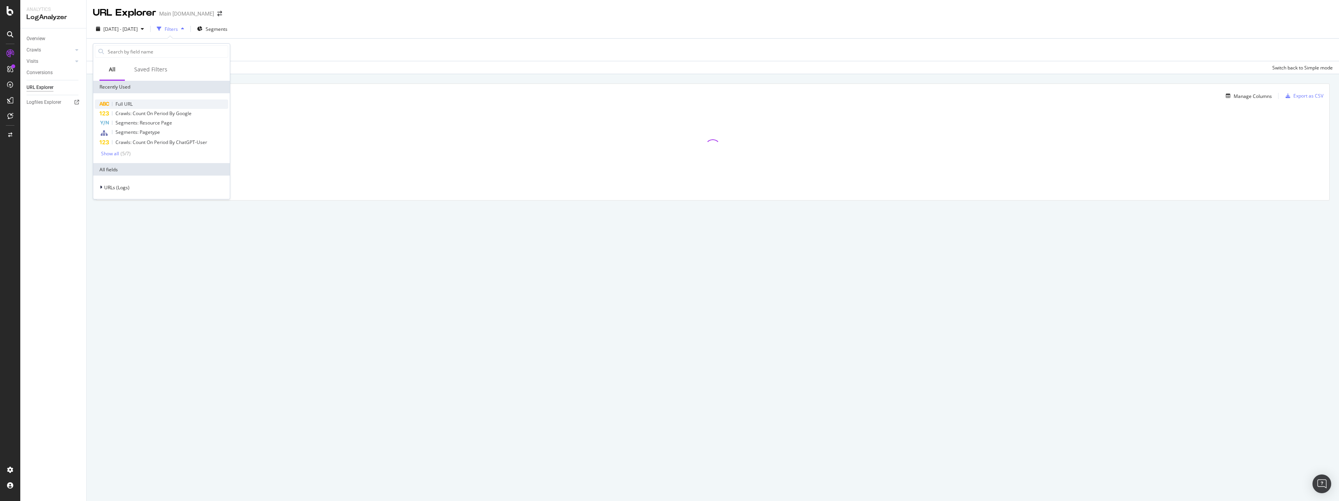
click at [132, 105] on span "Full URL" at bounding box center [123, 104] width 17 height 7
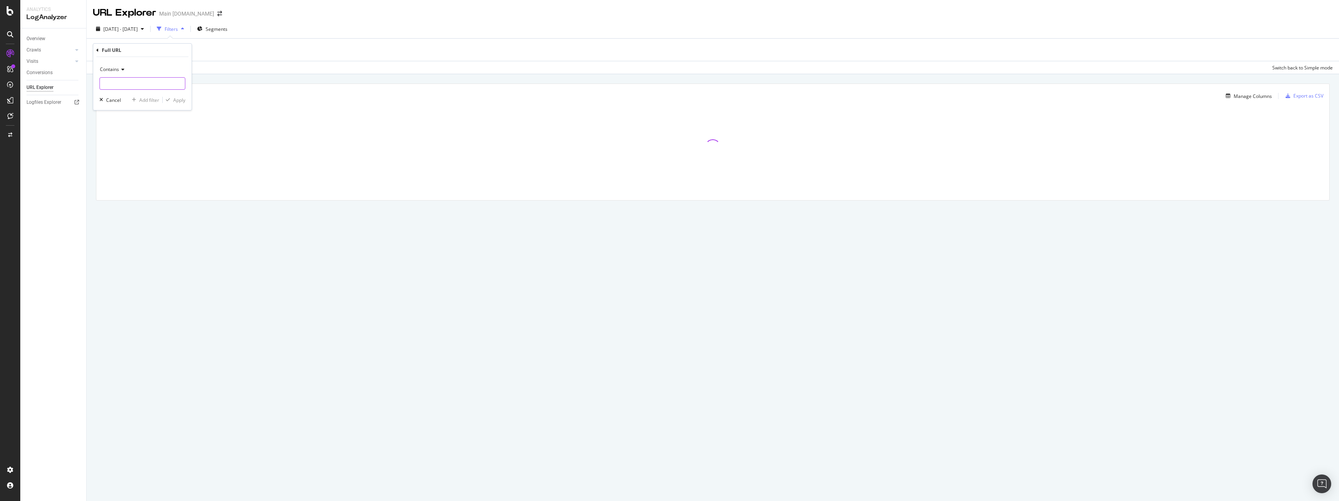
click at [138, 80] on input "text" at bounding box center [142, 83] width 85 height 12
paste input "[URL][DOMAIN_NAME]"
type input "[URL][DOMAIN_NAME]"
click at [177, 99] on div "Apply" at bounding box center [179, 100] width 12 height 7
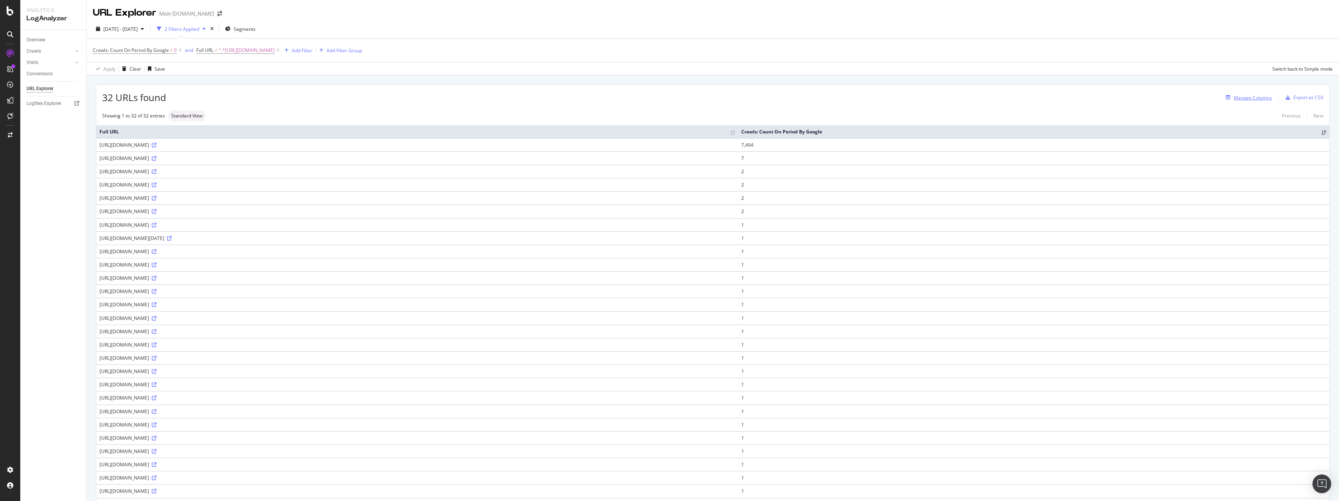
click at [1239, 98] on div "Manage Columns" at bounding box center [1252, 97] width 38 height 7
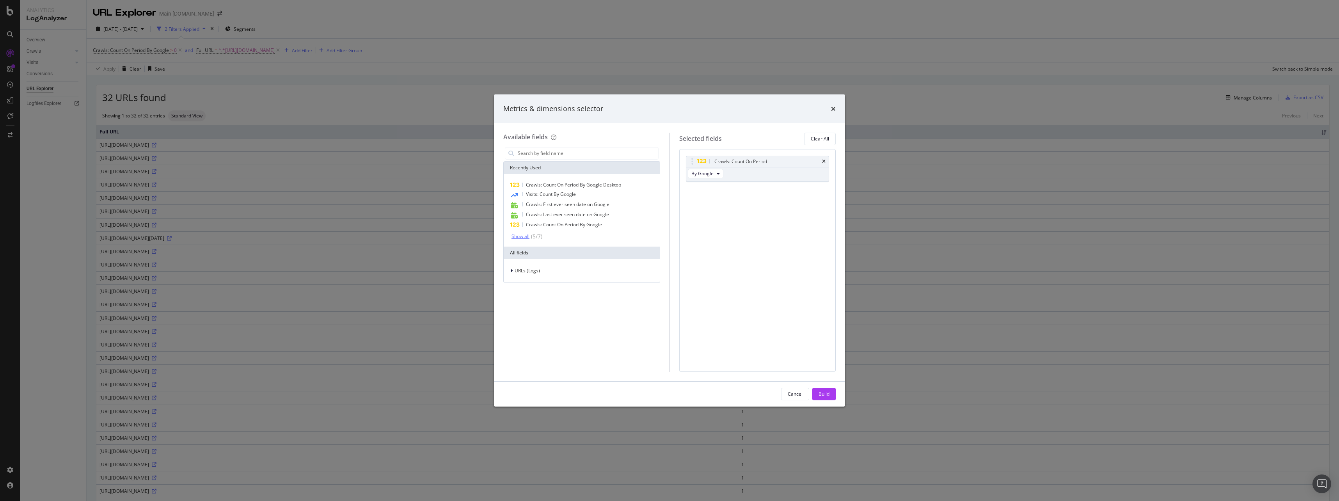
click at [535, 239] on div "( 5 / 7 )" at bounding box center [535, 236] width 13 height 8
click at [564, 225] on span "Crawls: Count On Period By Google" at bounding box center [564, 224] width 76 height 7
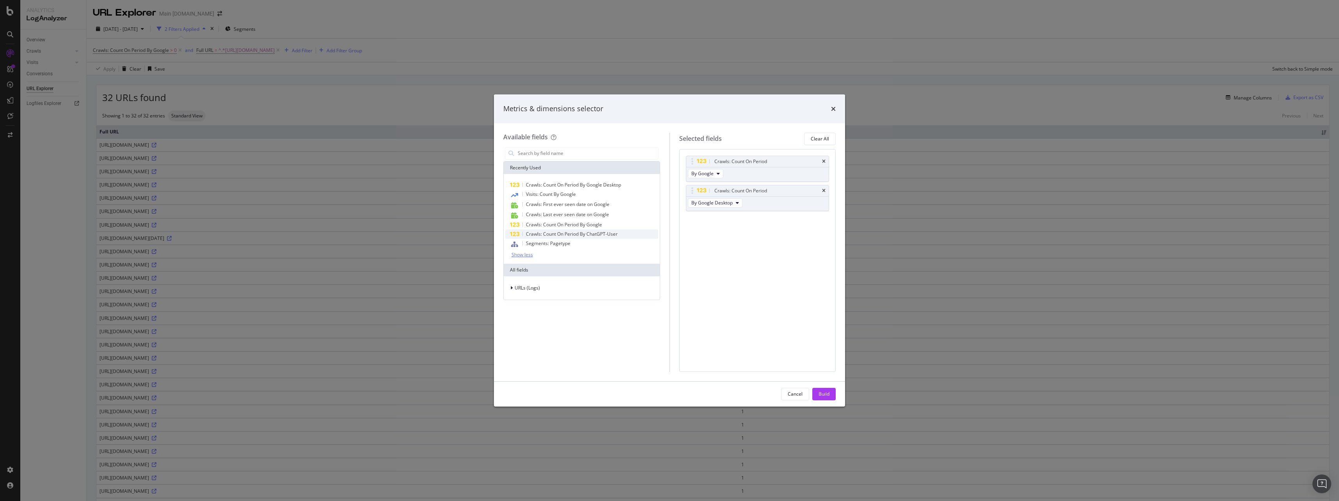
click at [566, 231] on span "Crawls: Count On Period By ChatGPT-User" at bounding box center [572, 234] width 92 height 7
click at [832, 397] on button "Build" at bounding box center [823, 394] width 23 height 12
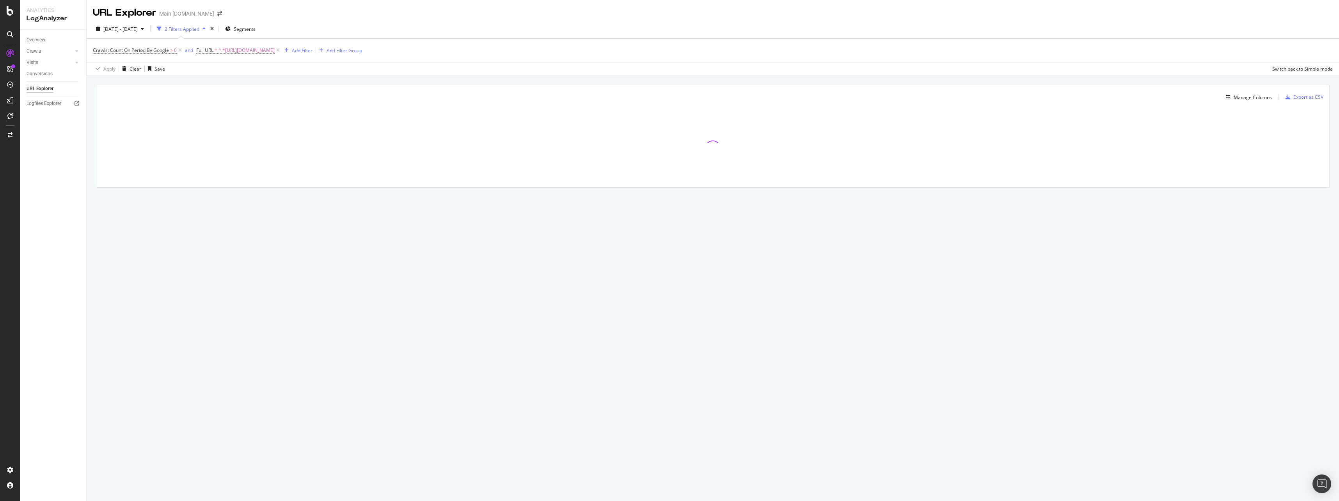
click at [1258, 103] on div "Manage Columns Export as CSV" at bounding box center [712, 94] width 1233 height 18
click at [1253, 97] on div "Manage Columns" at bounding box center [1252, 97] width 38 height 7
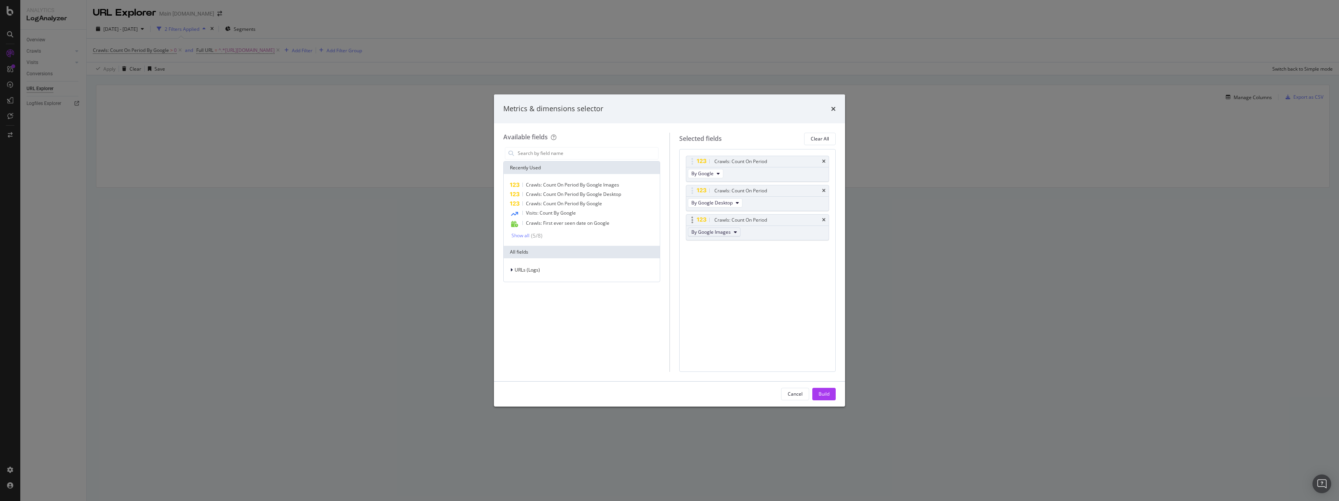
click at [707, 234] on span "By Google Images" at bounding box center [710, 232] width 39 height 7
click at [788, 254] on div "Crawls: Count On Period By Google Crawls: Count On Period By Google Desktop Cra…" at bounding box center [758, 206] width 144 height 101
click at [819, 220] on div "Crawls: Count On Period" at bounding box center [767, 220] width 108 height 8
click at [823, 220] on icon "times" at bounding box center [824, 220] width 4 height 5
click at [535, 236] on div "( 5 / 8 )" at bounding box center [535, 236] width 13 height 8
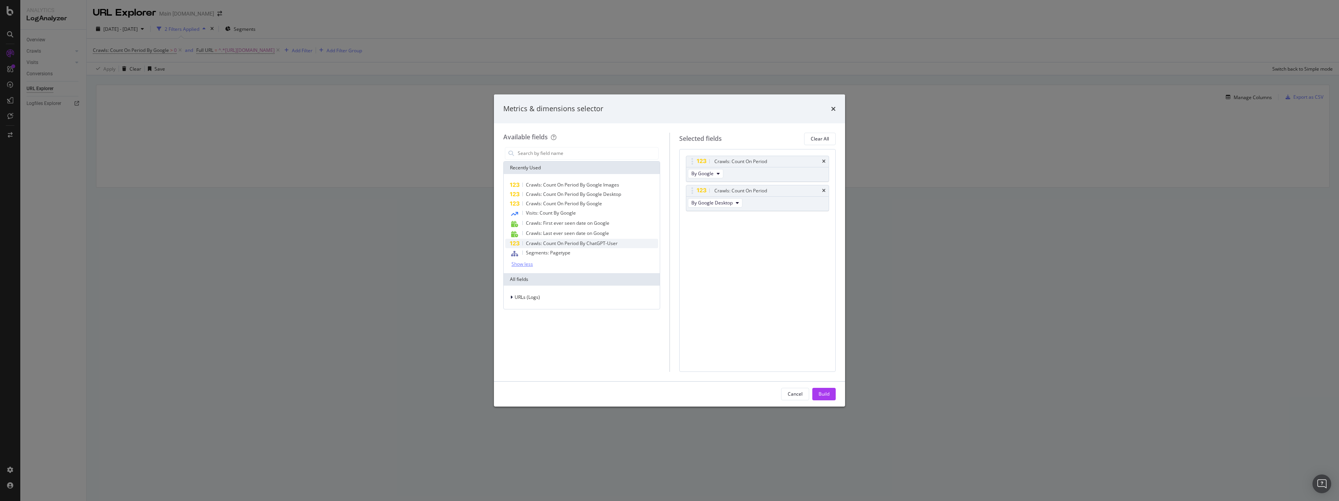
click at [605, 246] on span "Crawls: Count On Period By ChatGPT-User" at bounding box center [572, 243] width 92 height 7
click at [819, 219] on div "Crawls: Count On Period" at bounding box center [767, 220] width 108 height 8
click at [825, 188] on icon "times" at bounding box center [824, 190] width 4 height 5
click at [825, 190] on icon "times" at bounding box center [824, 190] width 4 height 5
click at [580, 245] on span "Crawls: Count On Period By ChatGPT-User" at bounding box center [572, 243] width 92 height 7
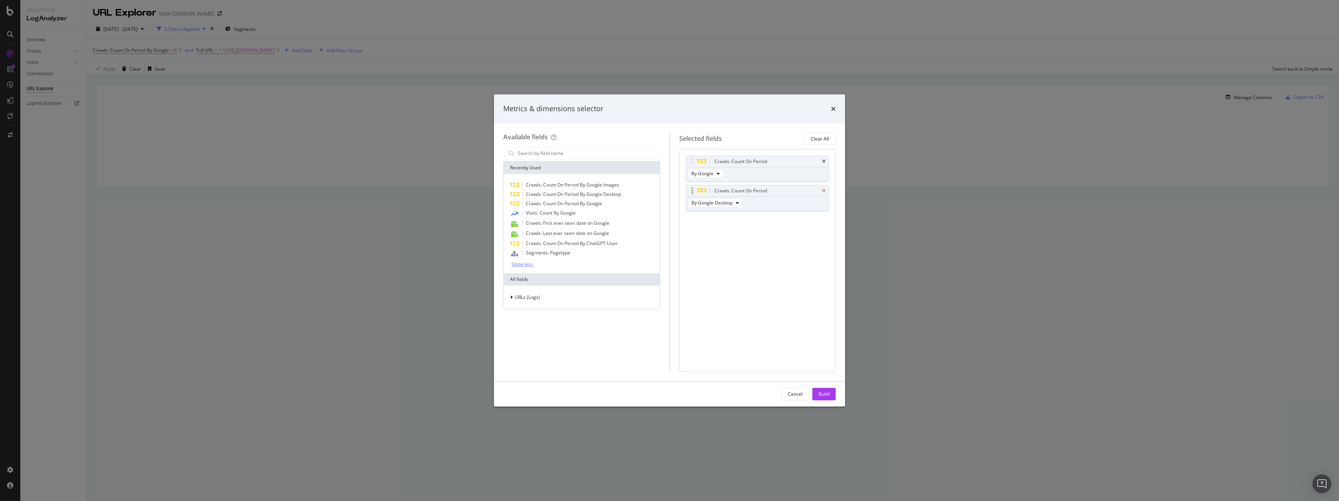
click at [825, 190] on icon "times" at bounding box center [824, 190] width 4 height 5
click at [706, 177] on button "By Google" at bounding box center [705, 173] width 35 height 9
click at [784, 222] on div "Crawls: Count On Period By Google You can use this field as a To pick up a drag…" at bounding box center [757, 260] width 157 height 223
click at [692, 161] on icon "modal" at bounding box center [692, 162] width 2 height 8
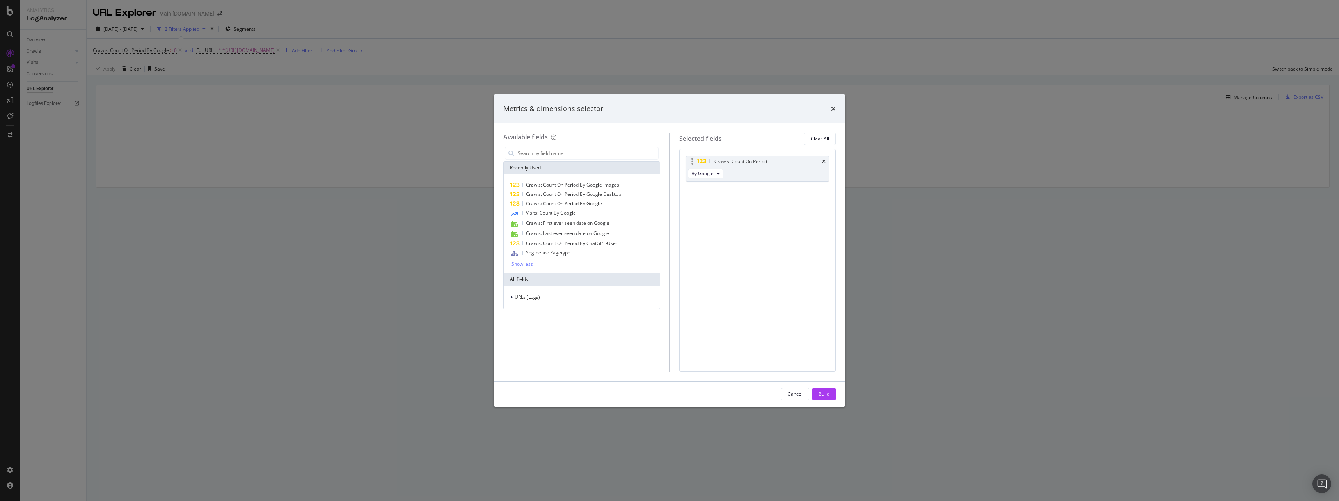
click at [694, 162] on div "modal" at bounding box center [692, 162] width 9 height 8
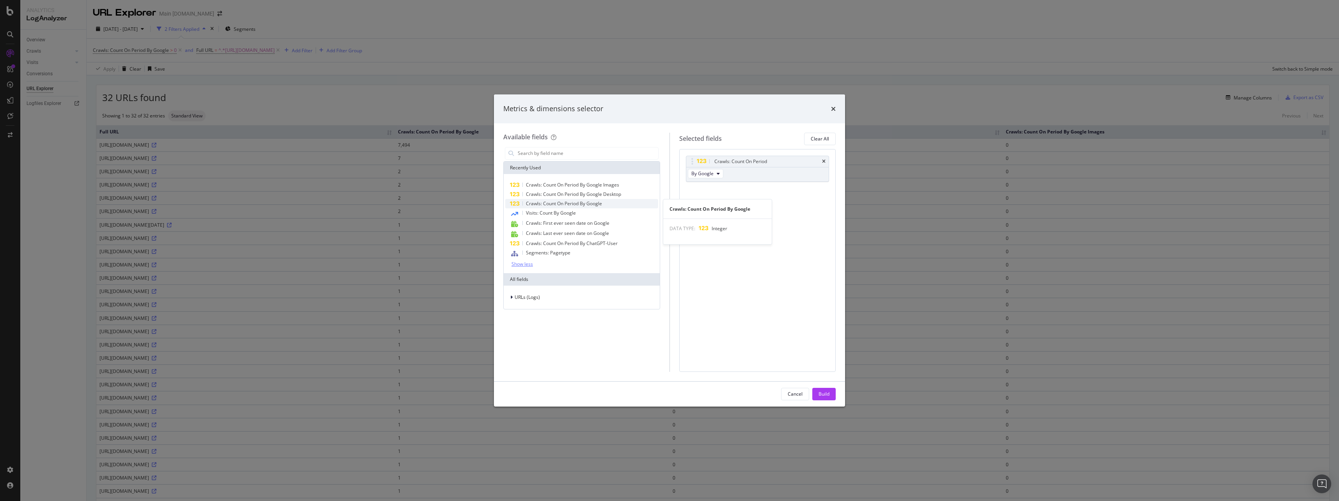
click at [632, 201] on div "Crawls: Count On Period By Google" at bounding box center [581, 203] width 153 height 9
click at [720, 206] on span "By Google Desktop" at bounding box center [711, 202] width 41 height 7
click at [722, 239] on div "By Bing" at bounding box center [725, 233] width 74 height 11
click at [591, 204] on span "Crawls: Count On Period By Google" at bounding box center [564, 203] width 76 height 7
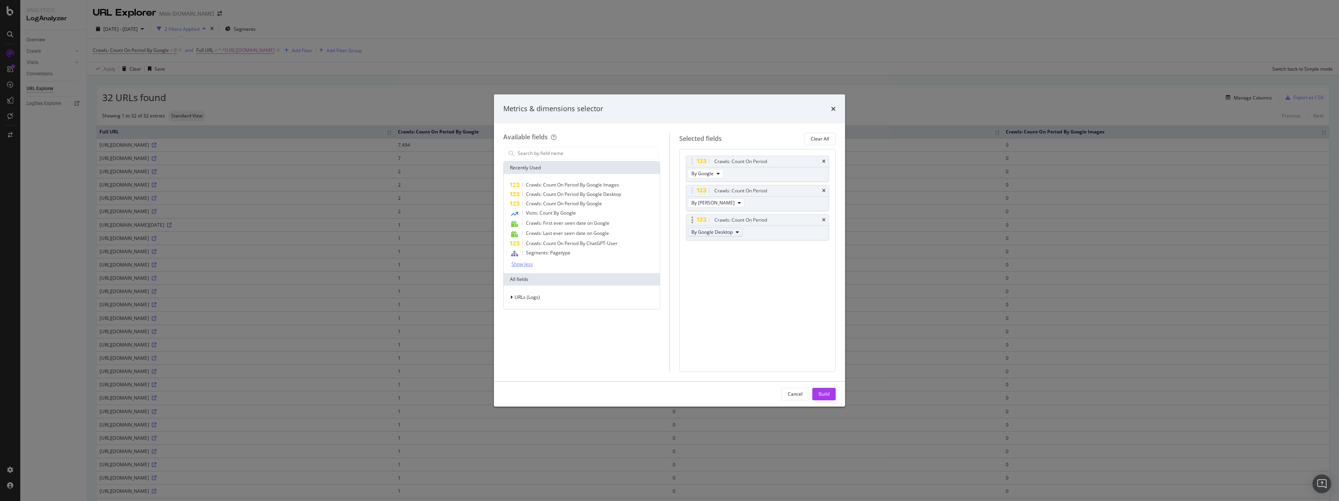
click at [715, 234] on span "By Google Desktop" at bounding box center [711, 232] width 41 height 7
click at [730, 288] on div "By OpenAI" at bounding box center [725, 291] width 74 height 11
click at [594, 201] on span "Crawls: Count On Period By Google" at bounding box center [564, 203] width 76 height 7
click at [731, 266] on div "By Google Desktop" at bounding box center [715, 262] width 59 height 14
click at [728, 263] on span "By Google Desktop" at bounding box center [711, 261] width 41 height 7
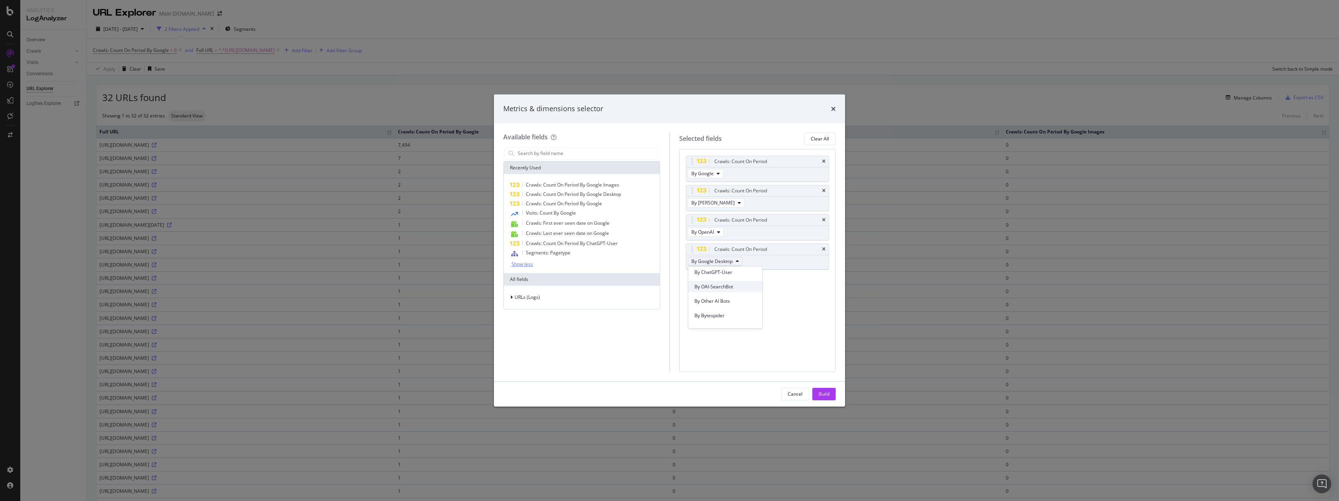
scroll to position [273, 0]
click at [743, 289] on span "By ClaudeBot" at bounding box center [725, 290] width 62 height 7
click at [814, 395] on button "Build" at bounding box center [823, 394] width 23 height 12
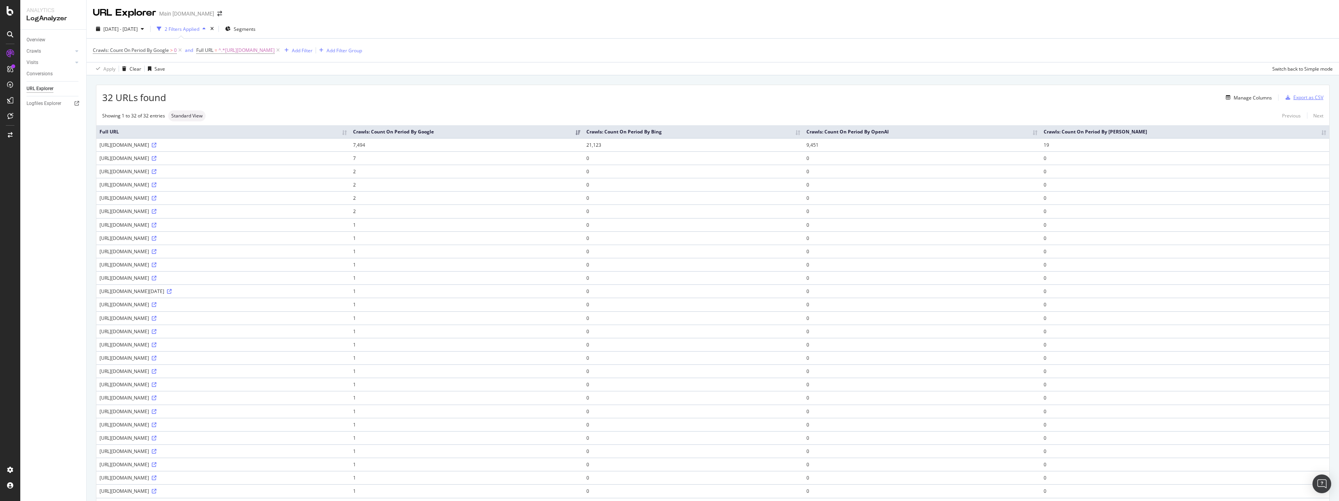
click at [1294, 98] on div "Export as CSV" at bounding box center [1308, 97] width 30 height 7
click at [1297, 98] on div "Export as CSV" at bounding box center [1308, 97] width 30 height 7
click at [1295, 99] on div "Export as CSV" at bounding box center [1308, 97] width 30 height 7
click at [1294, 101] on div "Export as CSV" at bounding box center [1308, 97] width 30 height 7
click at [11, 68] on icon at bounding box center [10, 69] width 6 height 6
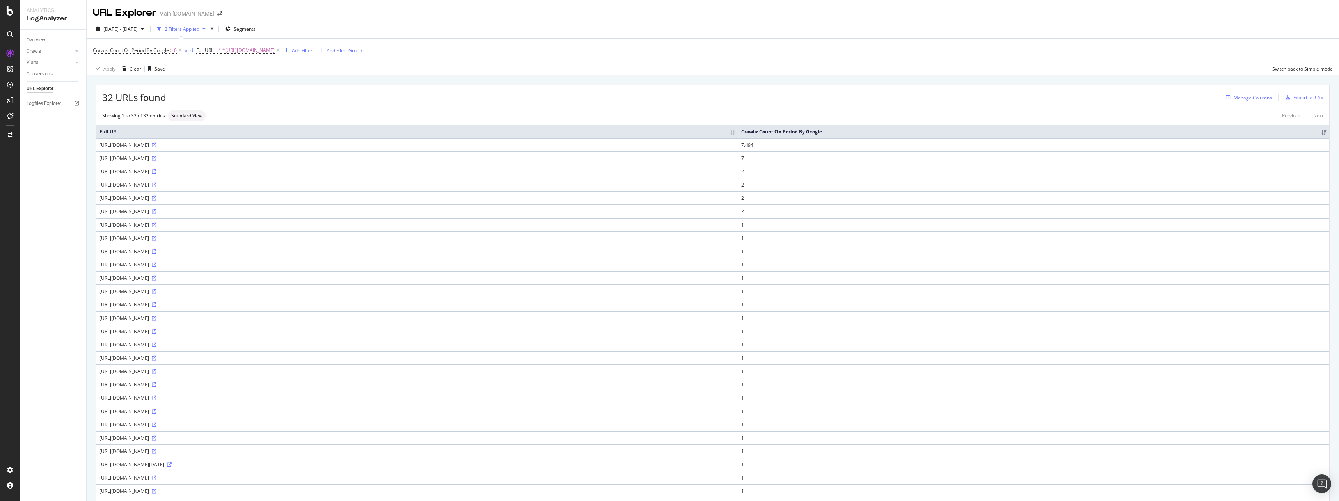
click at [1237, 100] on div "Manage Columns" at bounding box center [1252, 97] width 38 height 7
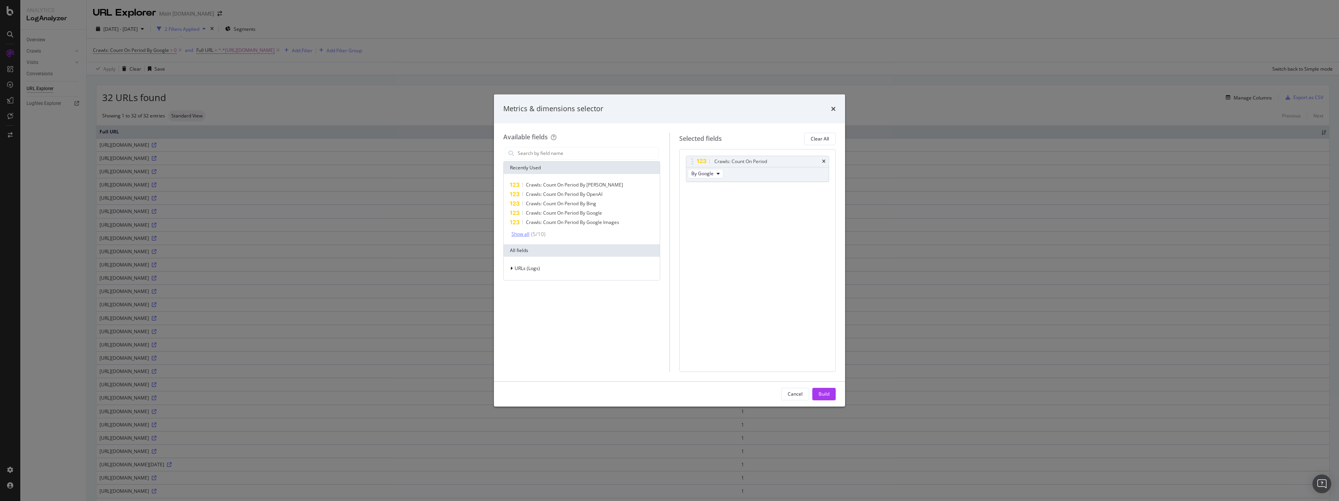
click at [522, 234] on div "Show all" at bounding box center [520, 233] width 18 height 5
click at [522, 281] on div "Show less" at bounding box center [521, 281] width 21 height 5
click at [520, 236] on div "Show all" at bounding box center [520, 233] width 18 height 5
click at [525, 313] on span "URLs (Logs)" at bounding box center [527, 315] width 25 height 7
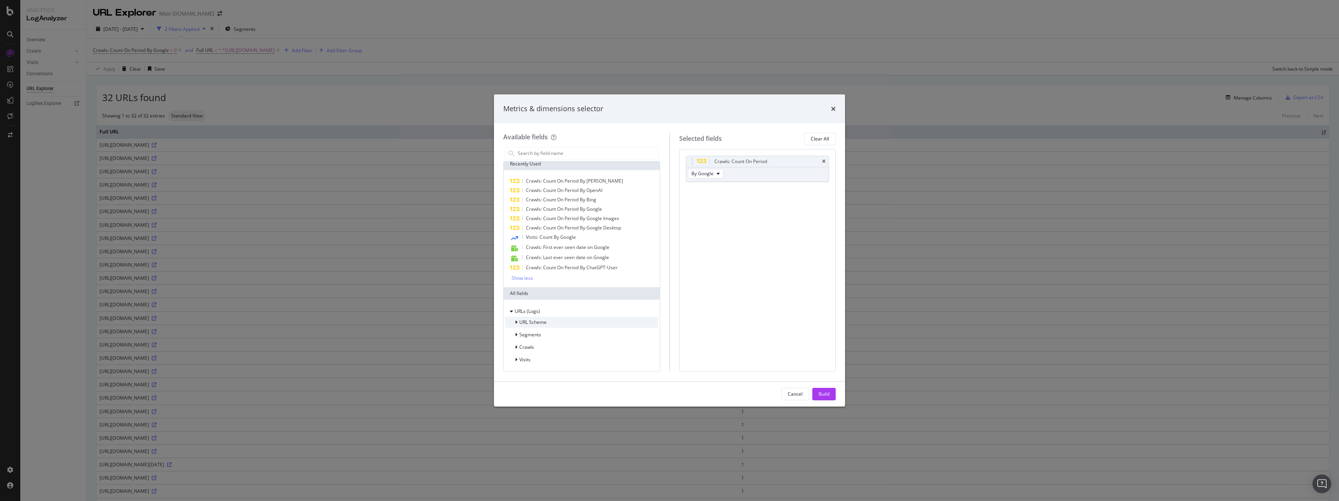
click at [541, 319] on span "URL Scheme" at bounding box center [532, 322] width 27 height 7
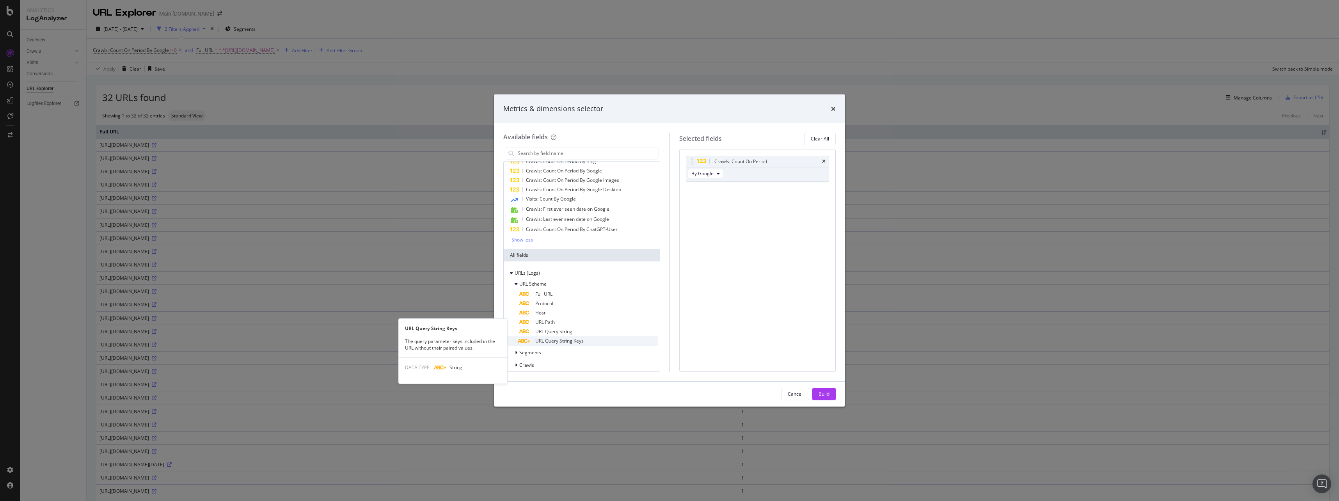
scroll to position [60, 0]
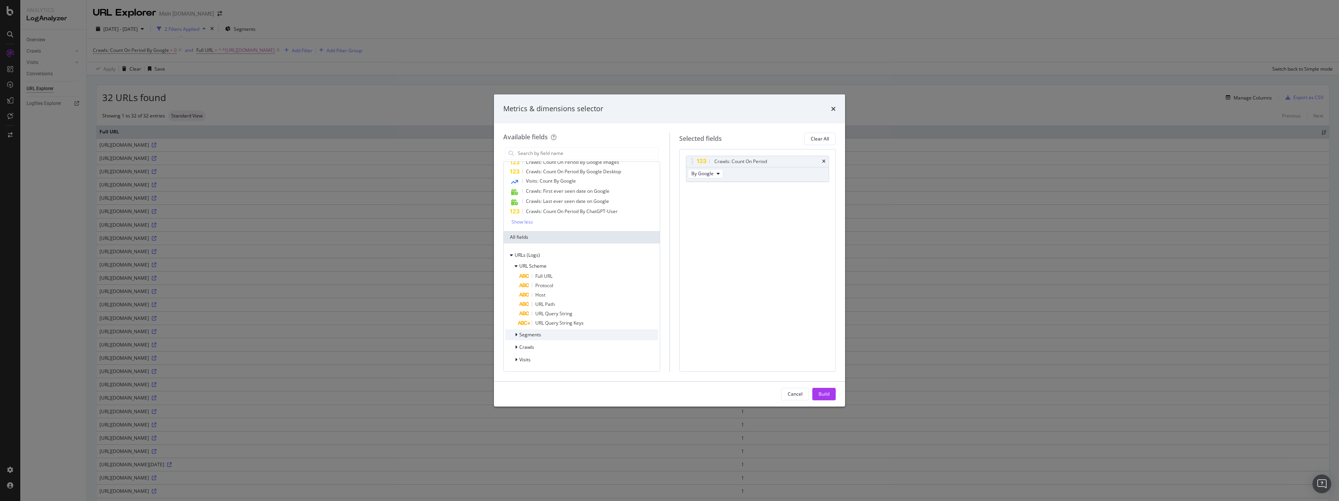
click at [587, 335] on div "Segments" at bounding box center [581, 334] width 153 height 11
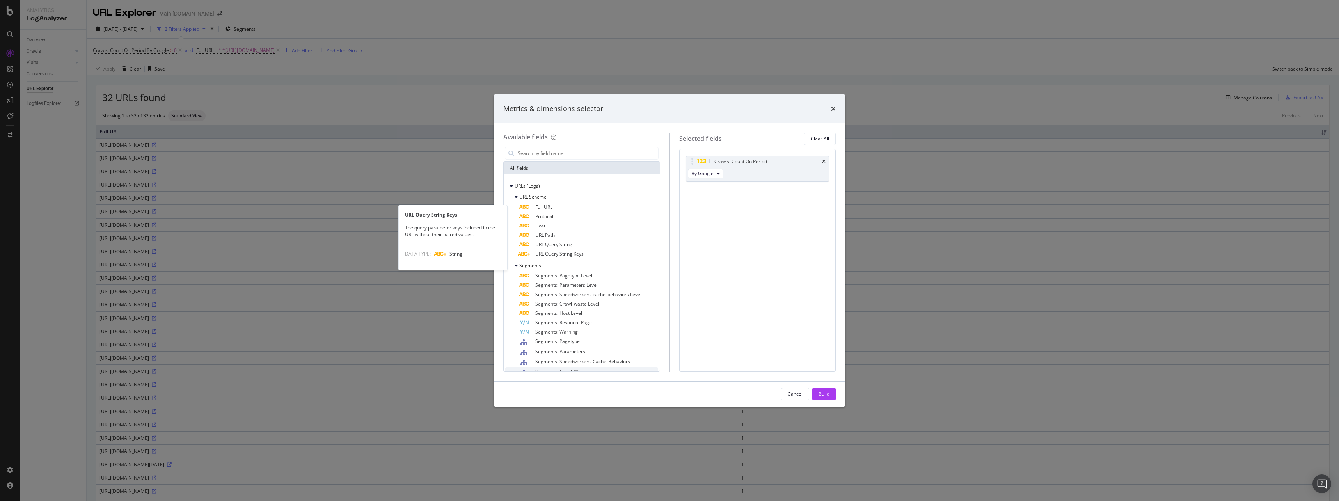
scroll to position [176, 0]
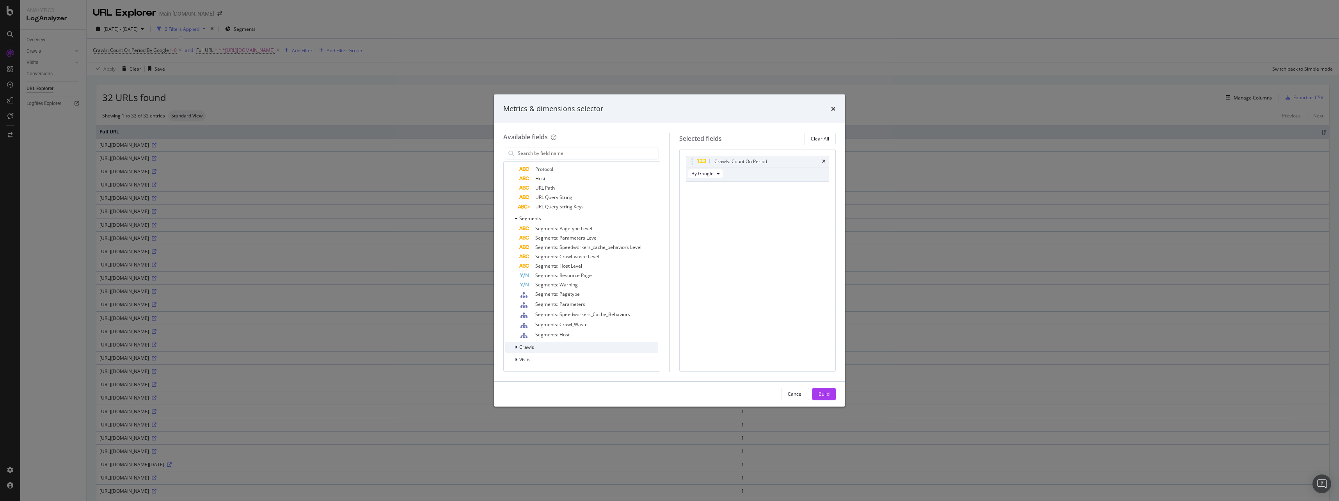
click at [570, 348] on div "Crawls" at bounding box center [581, 347] width 153 height 11
click at [573, 214] on div "Crawls: Count By [PERSON_NAME]" at bounding box center [591, 211] width 144 height 10
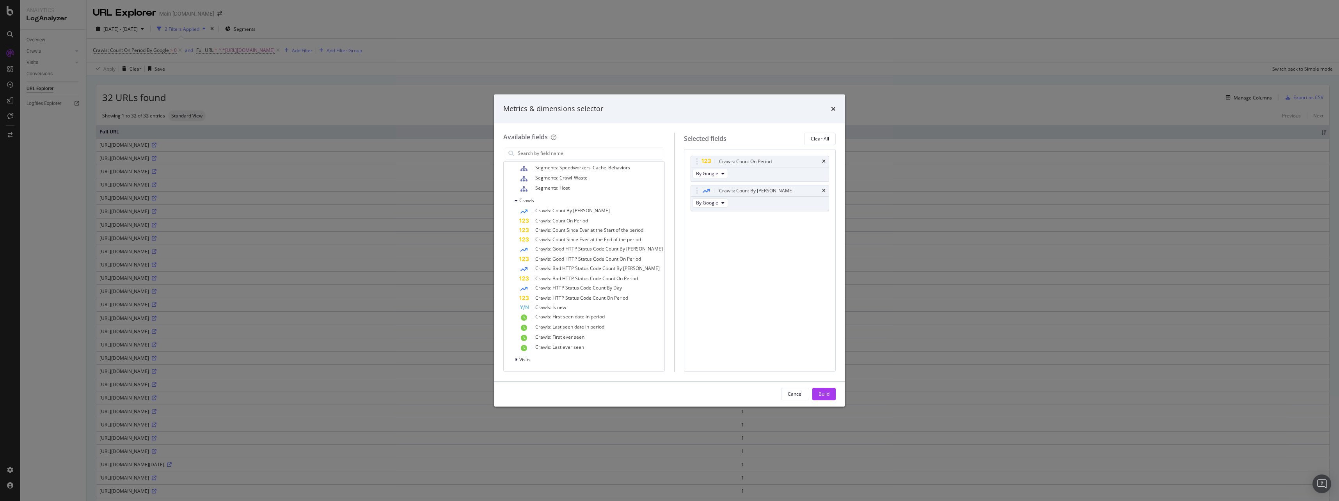
click at [816, 387] on div "Cancel Build" at bounding box center [669, 394] width 351 height 25
click at [818, 391] on button "Build" at bounding box center [823, 394] width 23 height 12
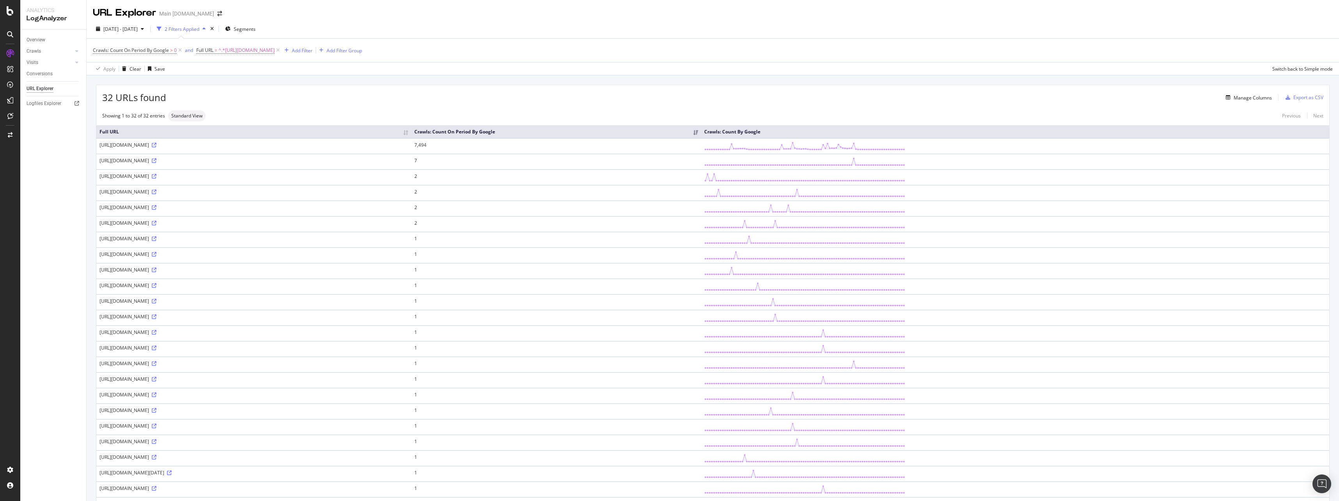
drag, startPoint x: 1002, startPoint y: 504, endPoint x: 1096, endPoint y: 160, distance: 357.0
click at [701, 160] on td "7" at bounding box center [556, 162] width 290 height 16
click at [1293, 100] on div "Export as CSV" at bounding box center [1308, 97] width 30 height 7
